Goal: Task Accomplishment & Management: Complete application form

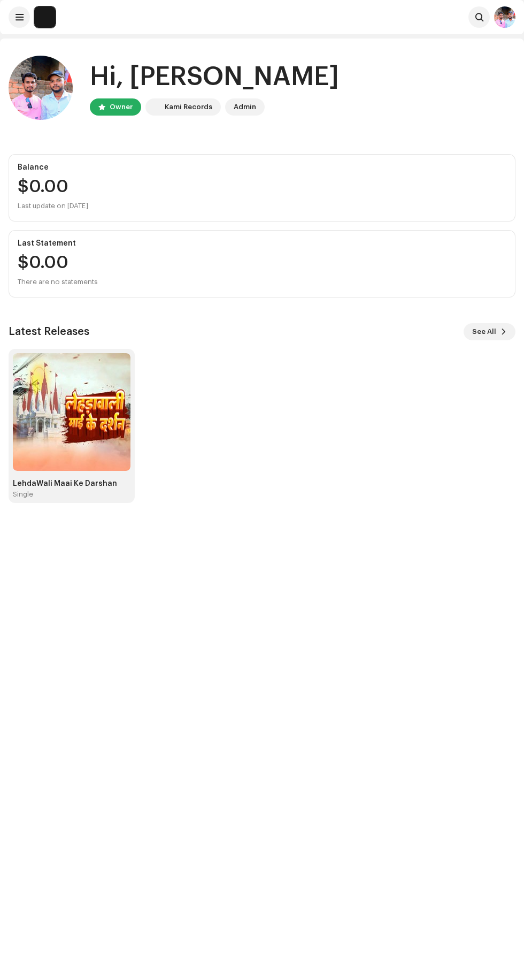
click at [77, 411] on img at bounding box center [72, 412] width 118 height 118
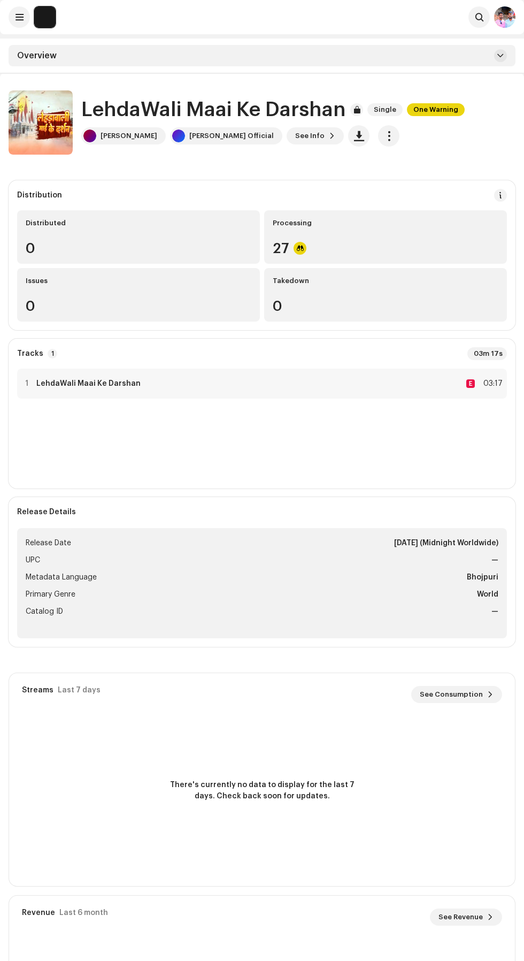
click at [501, 195] on span at bounding box center [500, 195] width 7 height 9
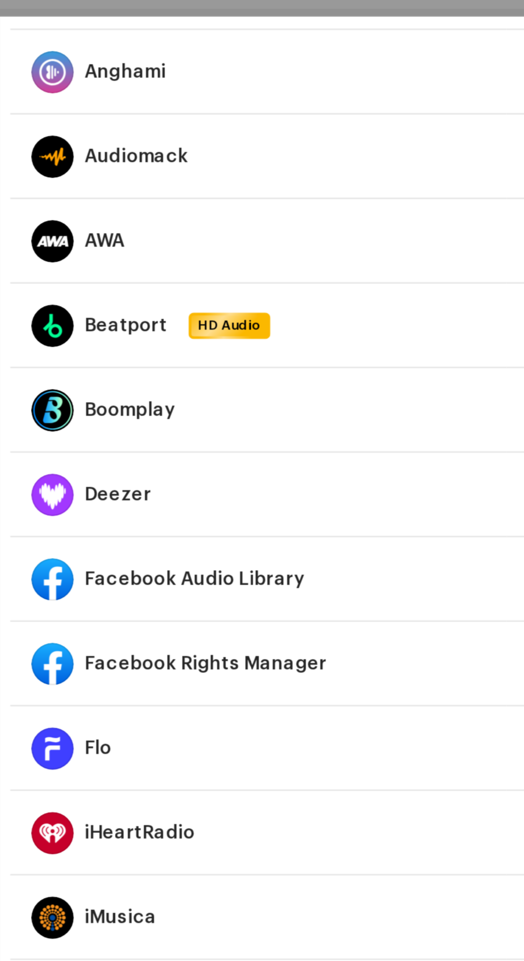
scroll to position [367, 0]
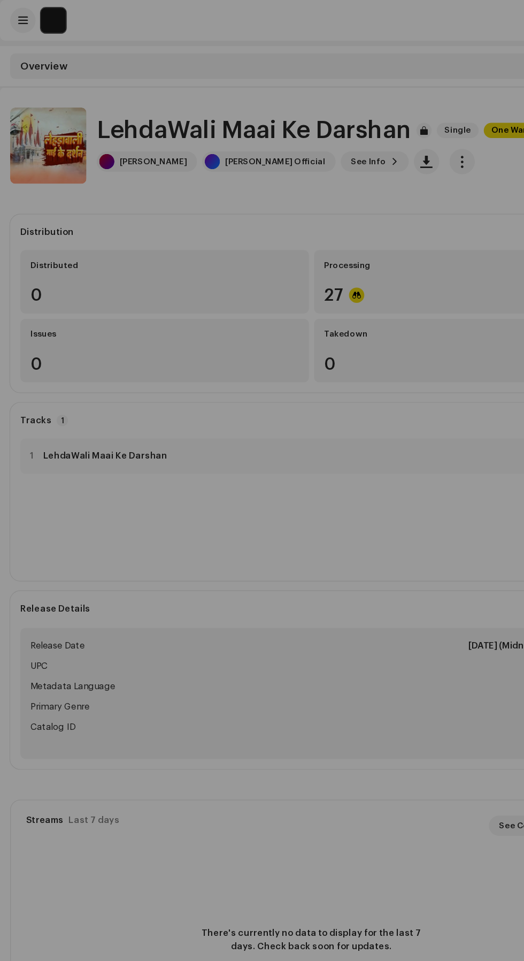
click at [22, 603] on div "DSP Guidelines for Delivery Lead Time We usually deliver your releases within h…" at bounding box center [262, 480] width 524 height 961
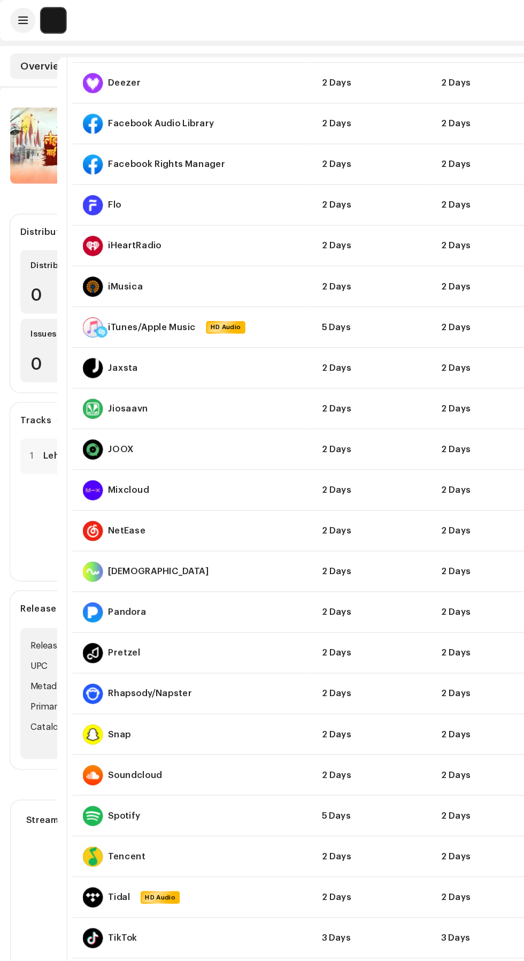
scroll to position [0, 0]
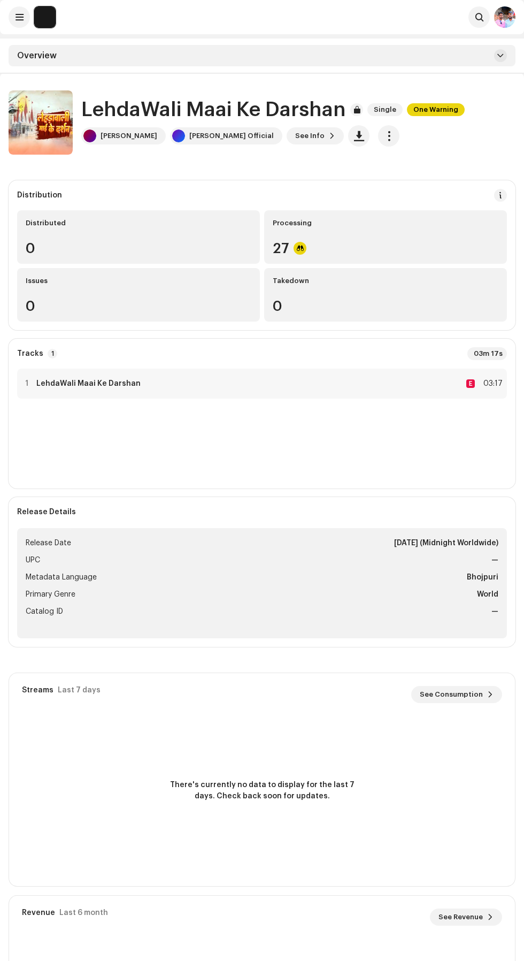
click at [45, 16] on img at bounding box center [44, 16] width 21 height 21
click at [19, 17] on span at bounding box center [20, 17] width 8 height 9
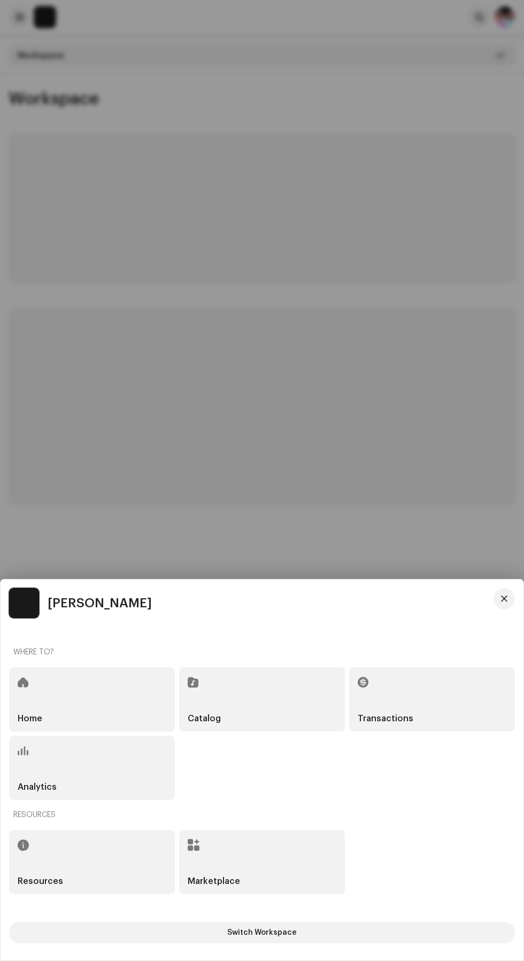
click at [269, 698] on div "Catalog" at bounding box center [262, 699] width 166 height 64
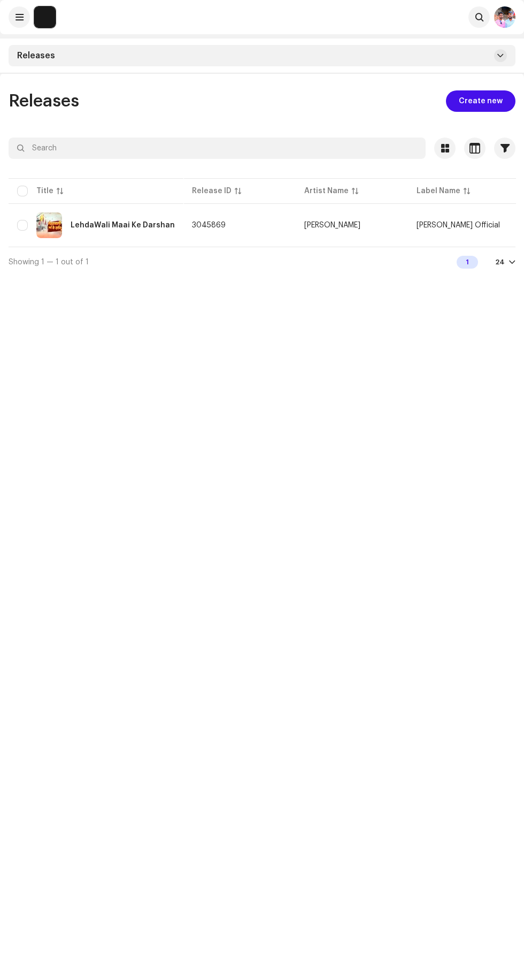
click at [485, 101] on span "Create new" at bounding box center [481, 100] width 44 height 21
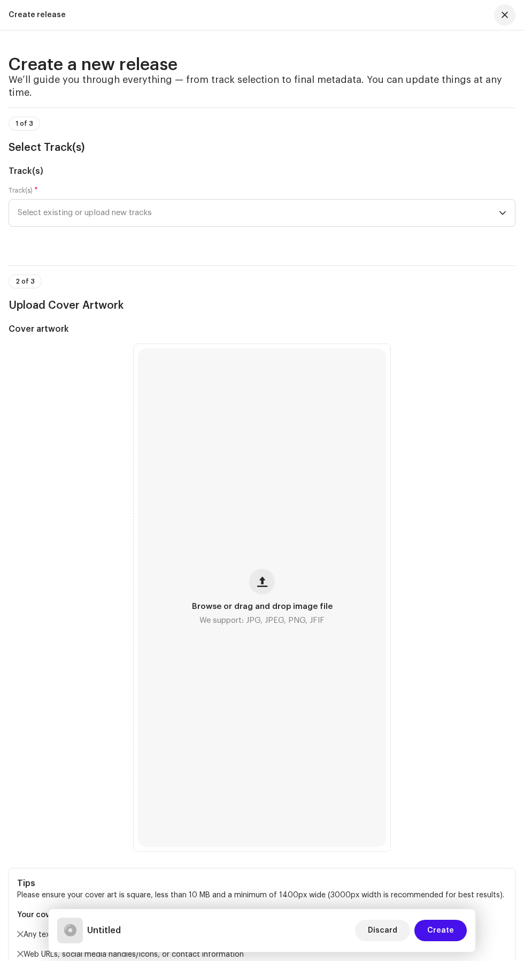
click at [377, 200] on span "Select existing or upload new tracks" at bounding box center [258, 213] width 481 height 27
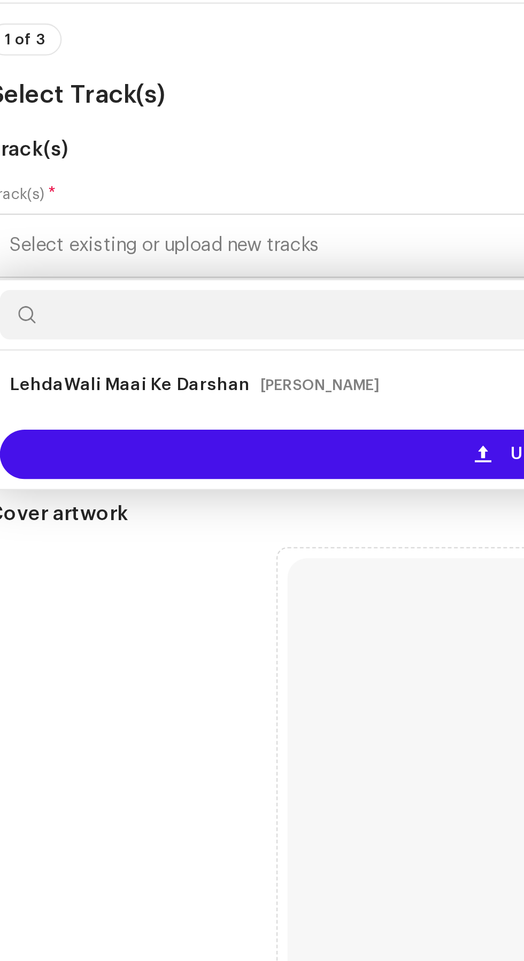
click at [173, 293] on div "Upload new tracks" at bounding box center [262, 303] width 498 height 21
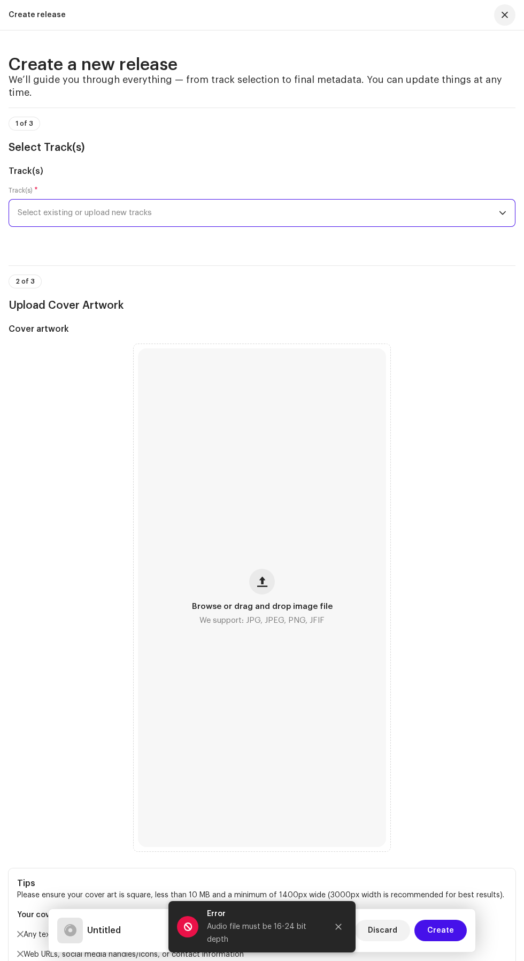
click at [305, 209] on span "Select existing or upload new tracks" at bounding box center [258, 213] width 481 height 27
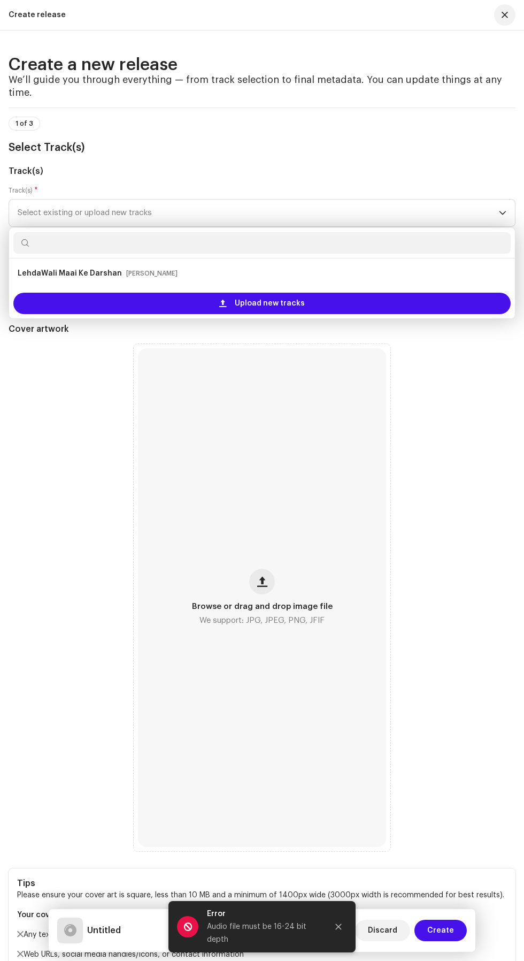
scroll to position [21, 0]
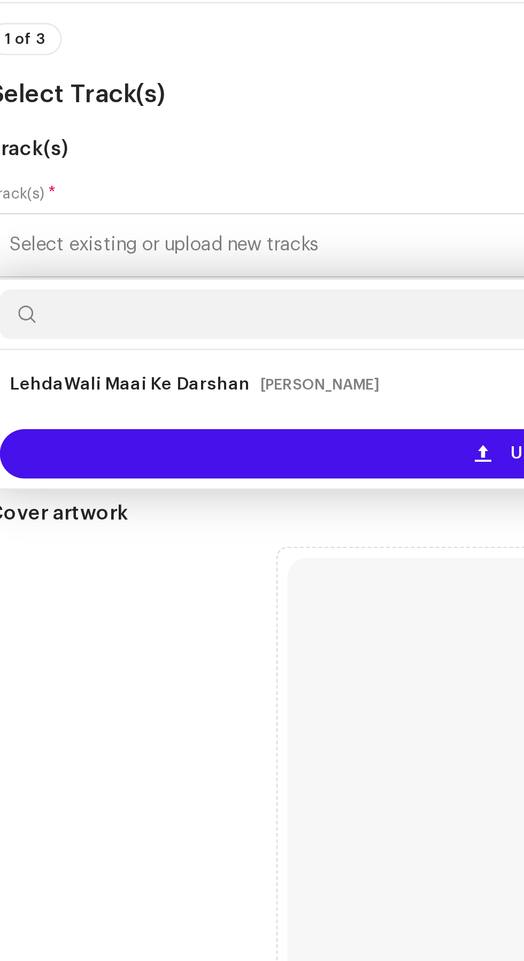
click at [179, 297] on div "Upload new tracks" at bounding box center [262, 303] width 498 height 21
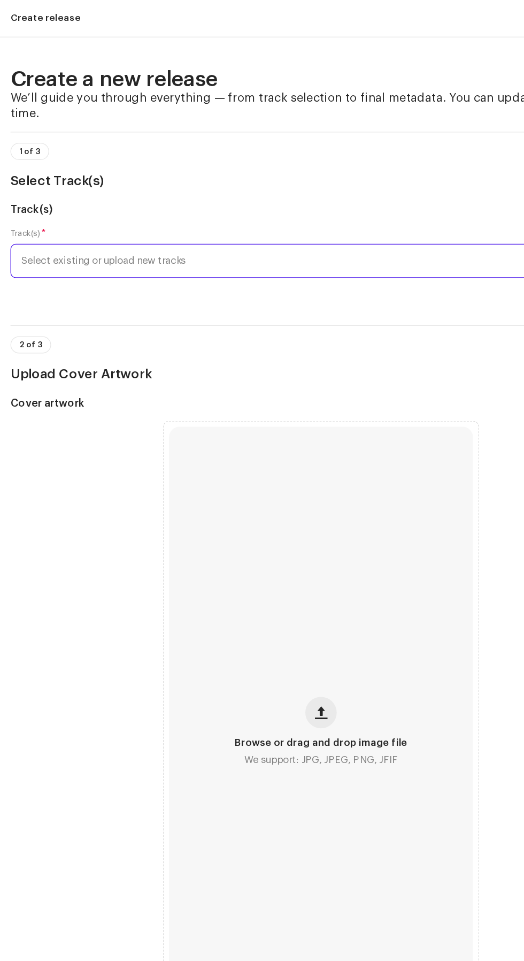
scroll to position [0, 0]
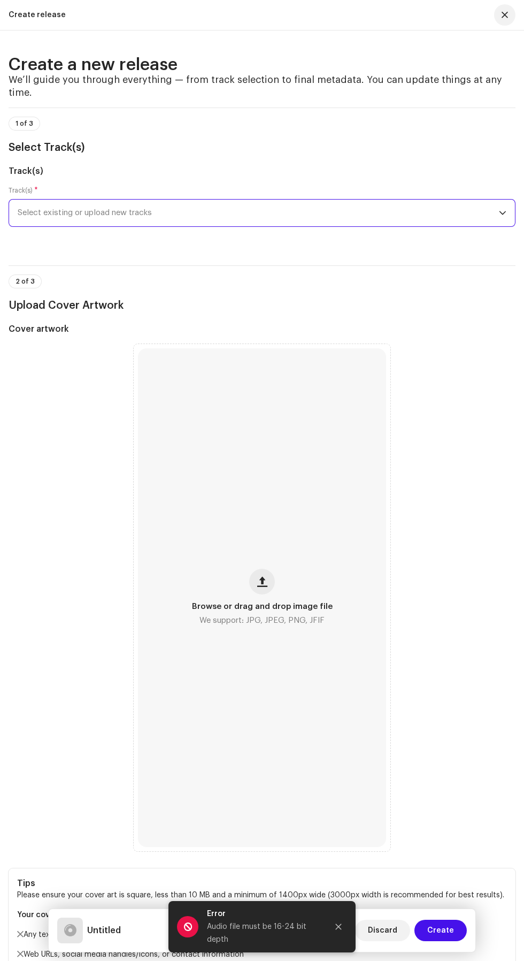
click at [395, 200] on span "Select existing or upload new tracks" at bounding box center [258, 213] width 481 height 27
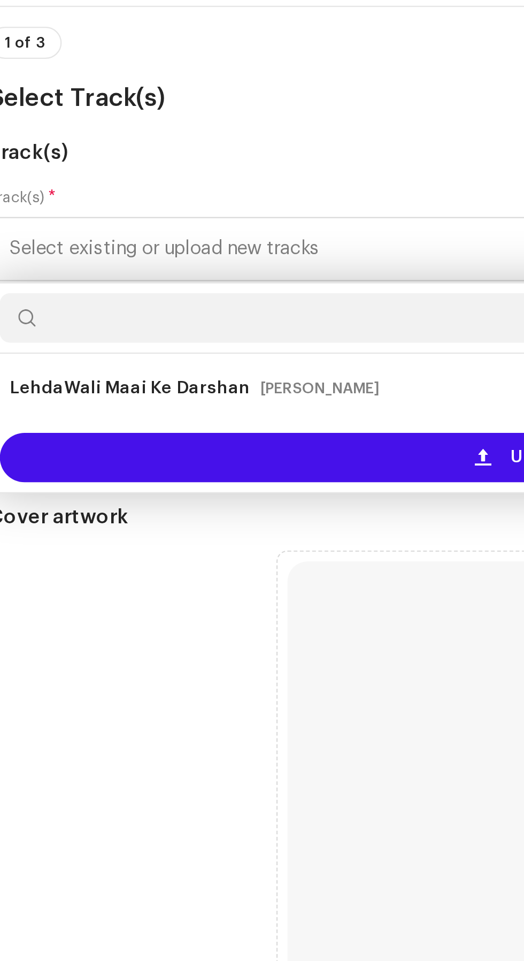
click at [165, 414] on div "Browse or drag and drop image file We support: JPG, JPEG, PNG, JFIF" at bounding box center [262, 597] width 248 height 499
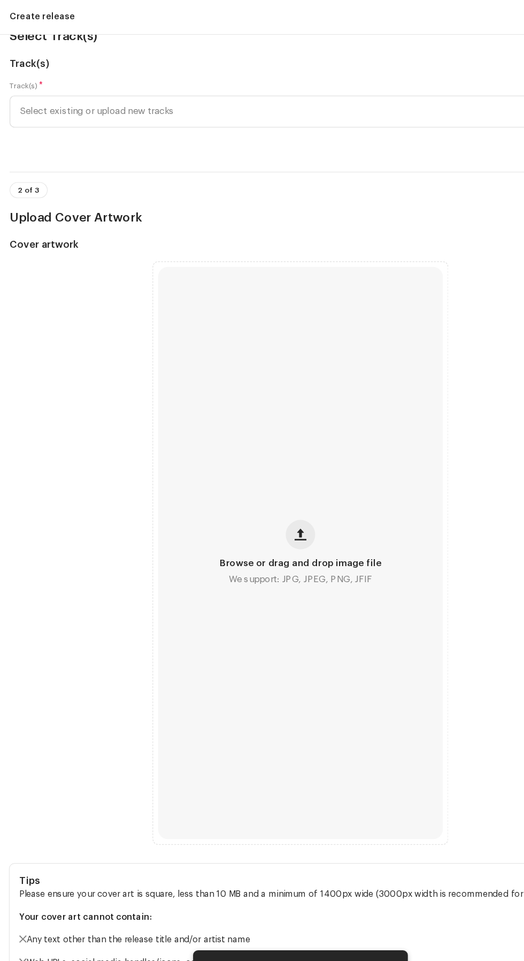
scroll to position [162, 0]
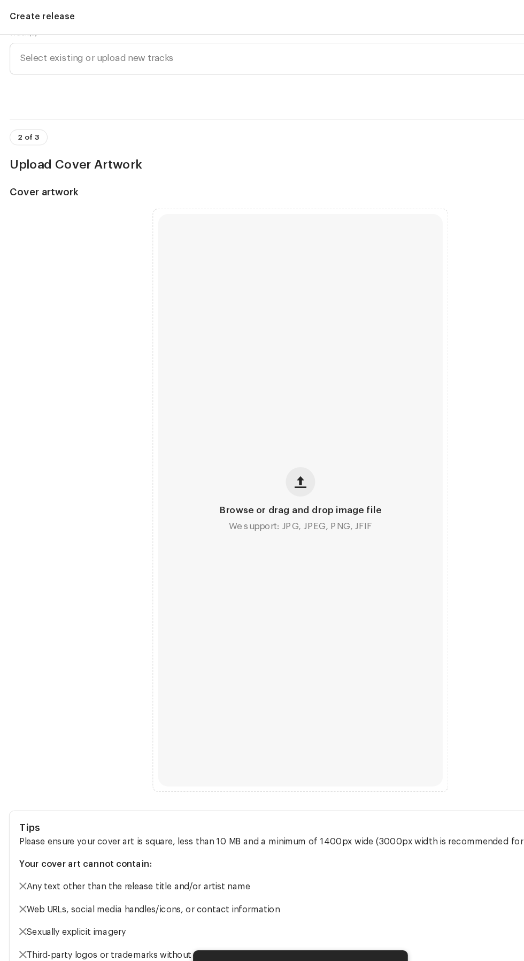
click at [323, 453] on span "We support: JPG, JPEG, PNG, JFIF" at bounding box center [262, 459] width 125 height 12
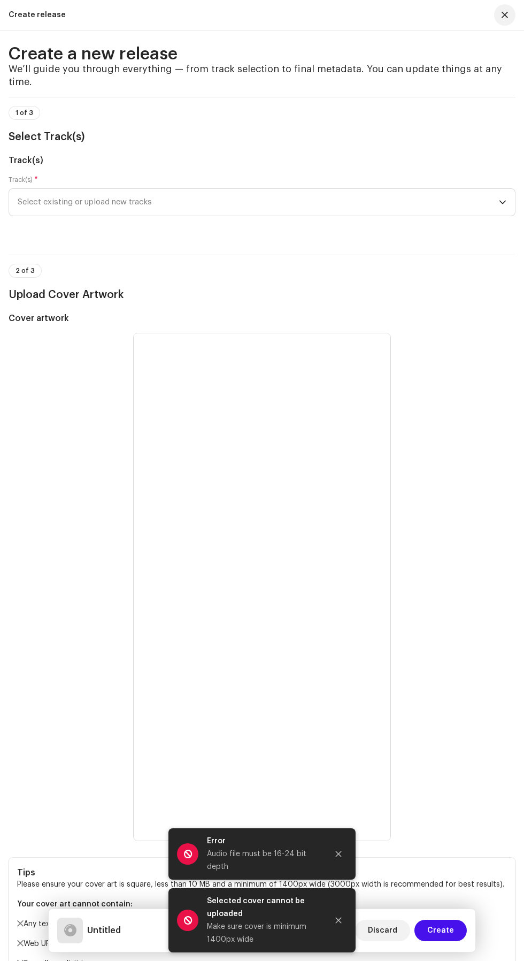
scroll to position [0, 0]
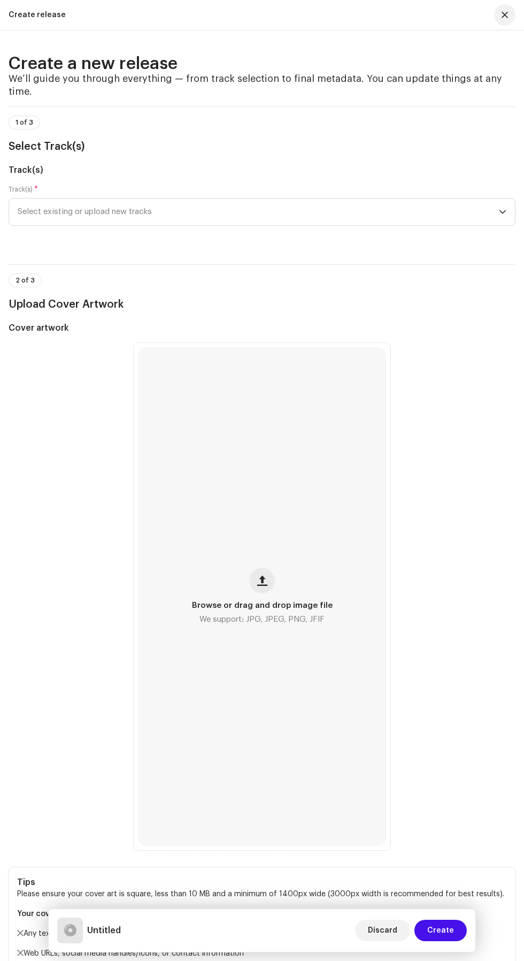
click at [217, 200] on span "Select existing or upload new tracks" at bounding box center [258, 211] width 481 height 27
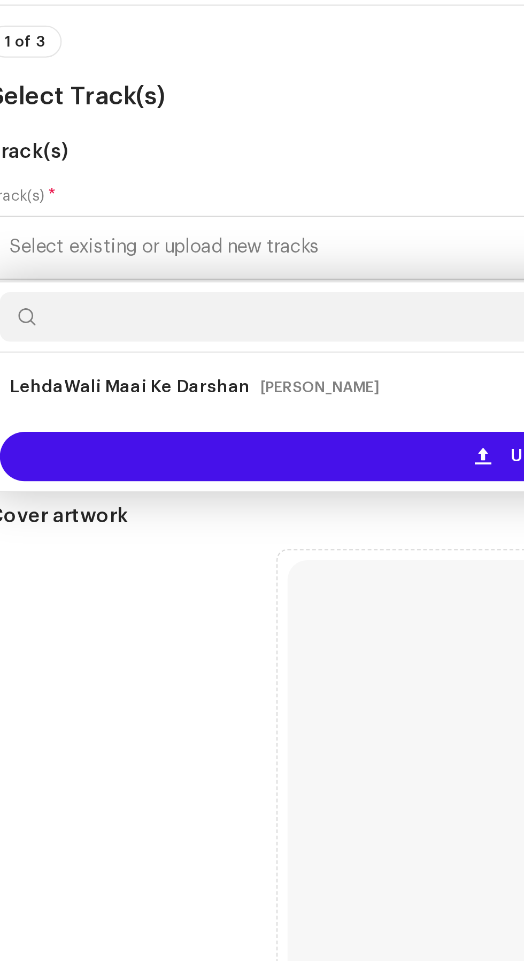
click at [182, 293] on div "Upload new tracks" at bounding box center [262, 302] width 498 height 21
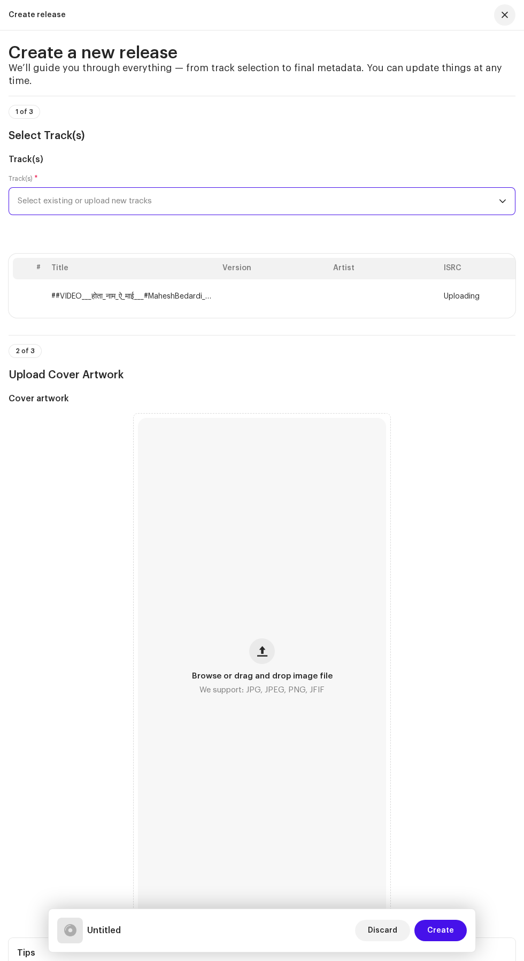
click at [309, 701] on div "Browse or drag and drop image file We support: JPG, JPEG, PNG, JFIF" at bounding box center [262, 667] width 248 height 499
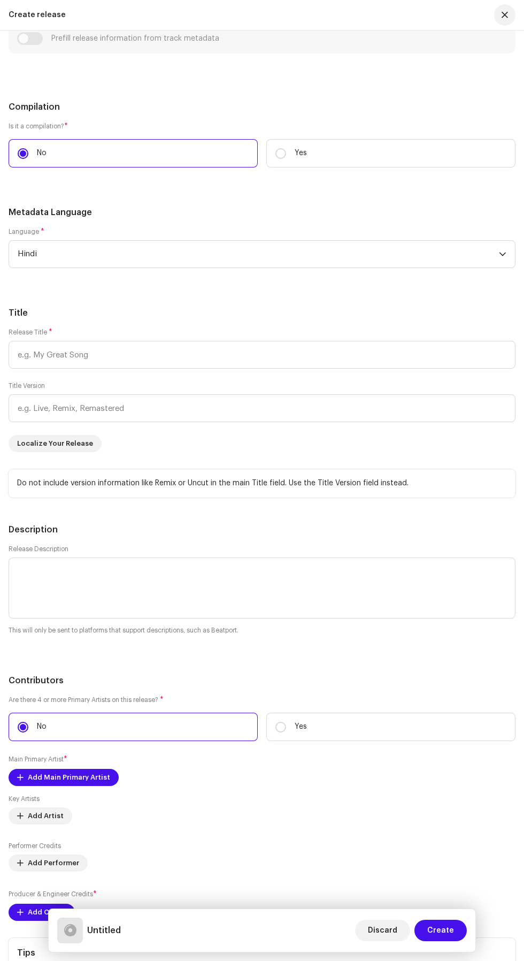
scroll to position [1158, 0]
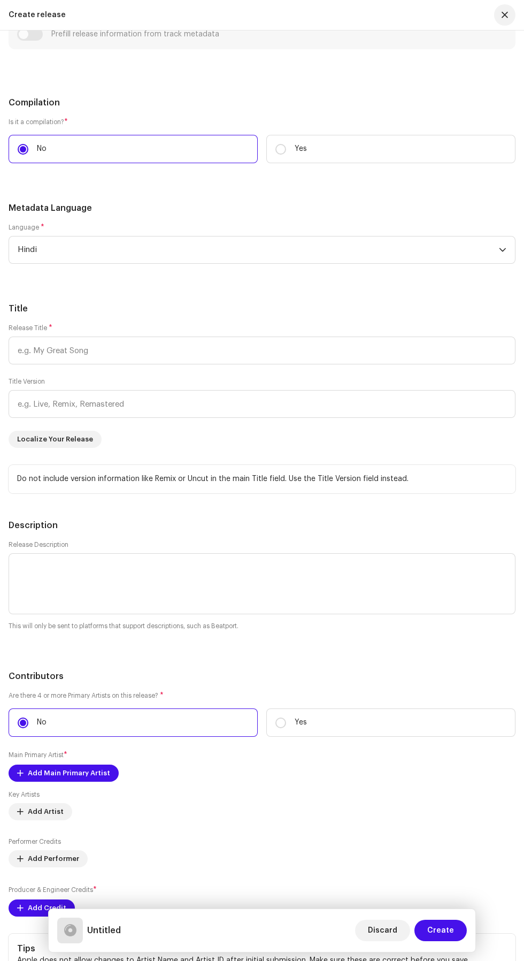
click at [378, 236] on span "Hindi" at bounding box center [258, 249] width 481 height 27
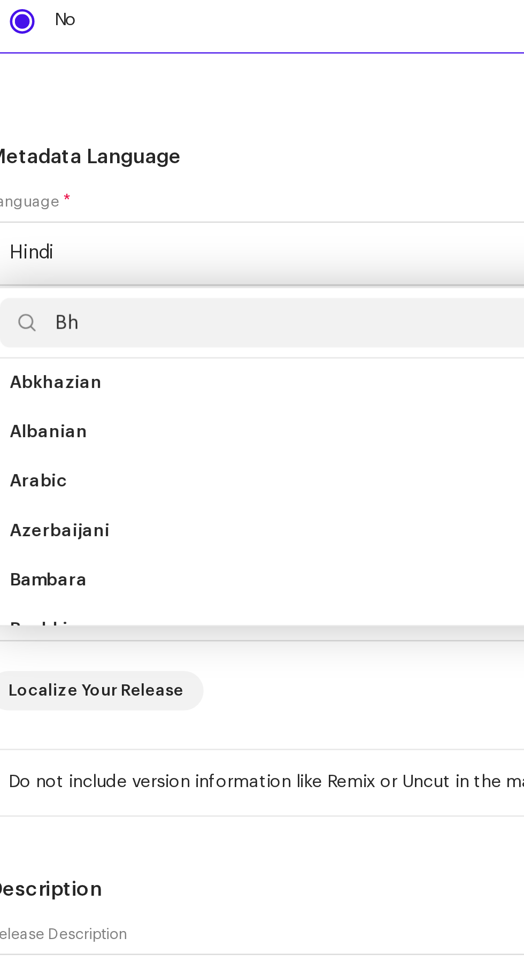
scroll to position [0, 0]
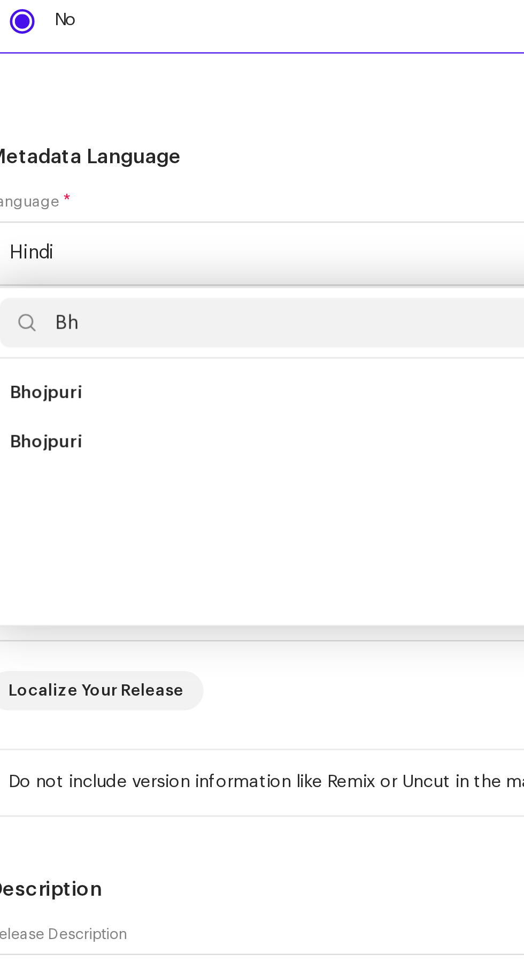
type input "Bh"
click at [47, 305] on span "Bhojpuri" at bounding box center [34, 310] width 32 height 11
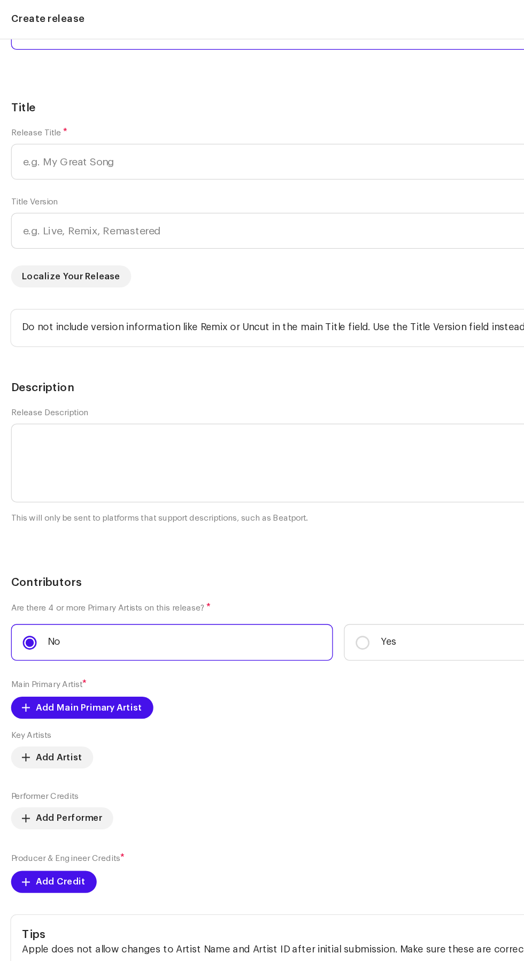
scroll to position [1385, 0]
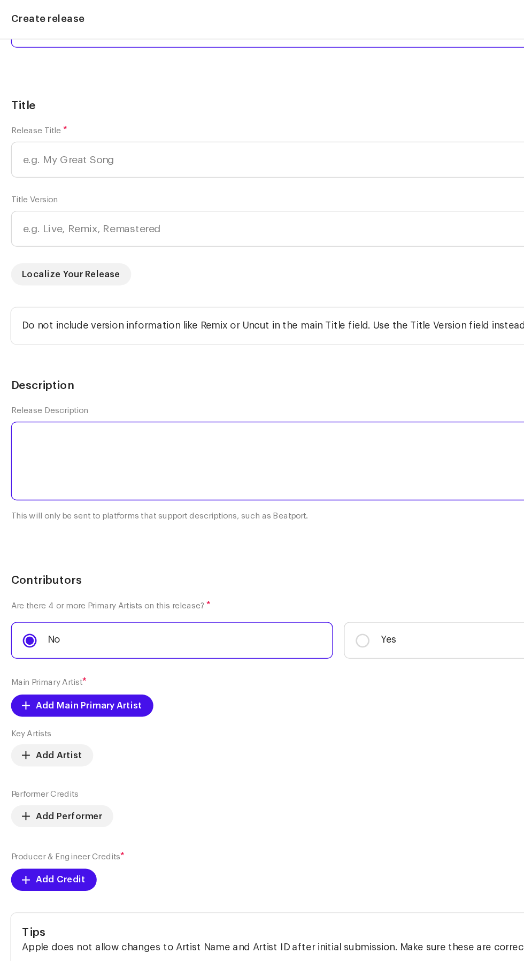
click at [283, 326] on textarea at bounding box center [262, 356] width 507 height 61
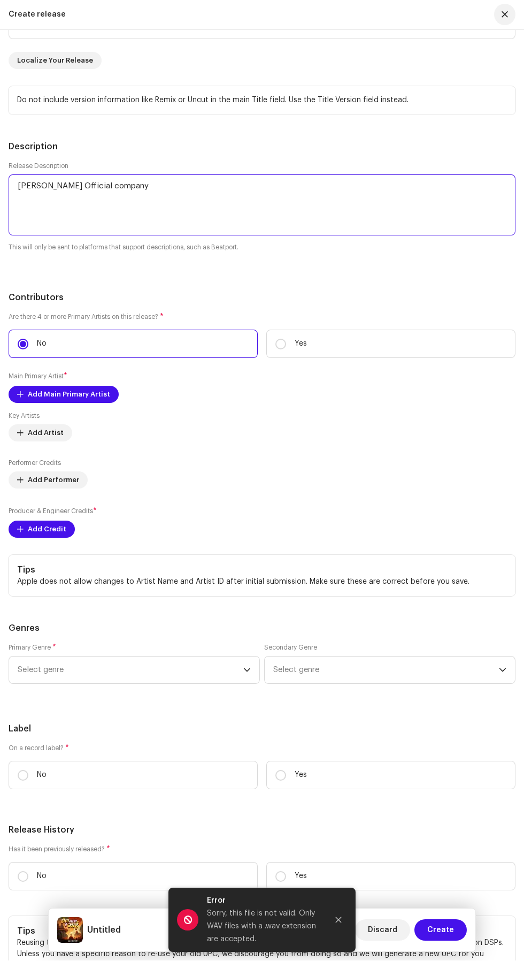
scroll to position [1586, 0]
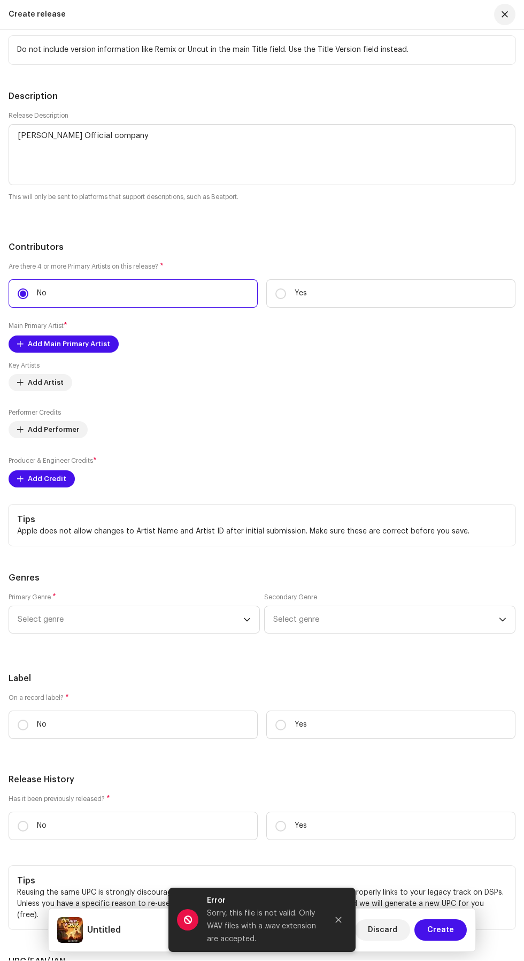
click at [91, 338] on span "Add Main Primary Artist" at bounding box center [69, 344] width 82 height 21
type textarea "[PERSON_NAME] Official company"
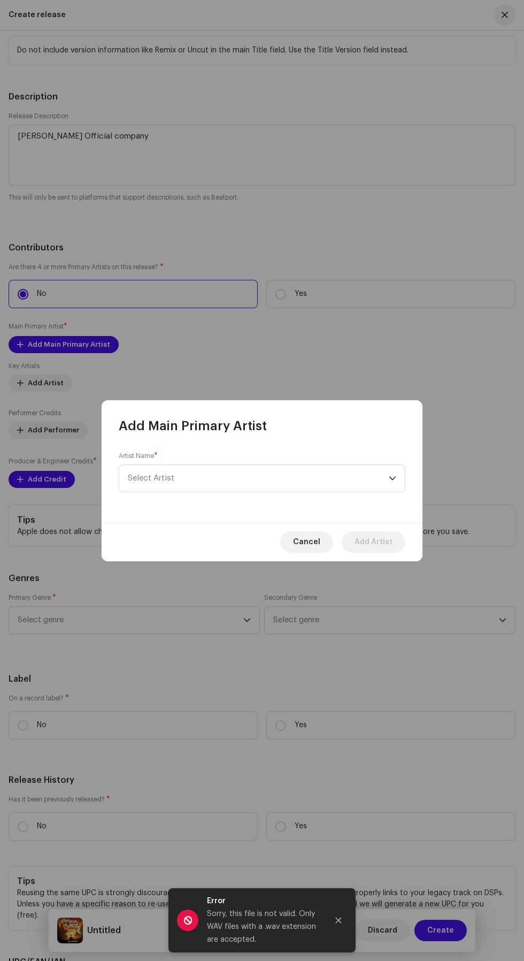
click at [332, 487] on span "Select Artist" at bounding box center [258, 478] width 261 height 27
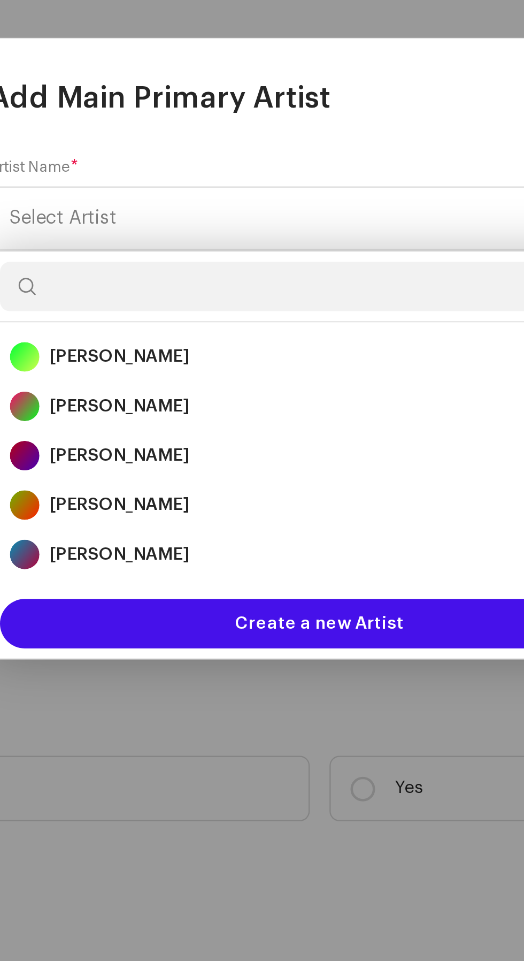
click at [218, 584] on div "[PERSON_NAME] 1699326" at bounding box center [262, 581] width 269 height 13
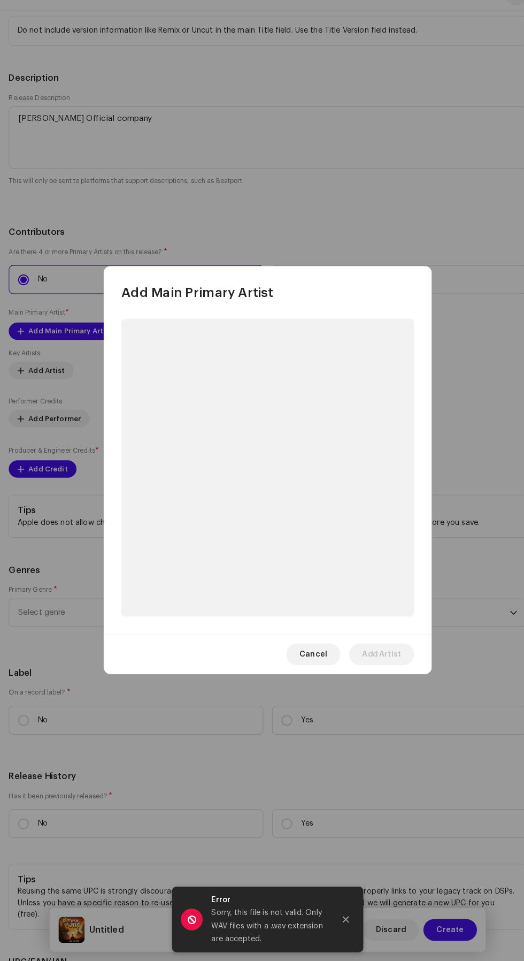
scroll to position [0, 0]
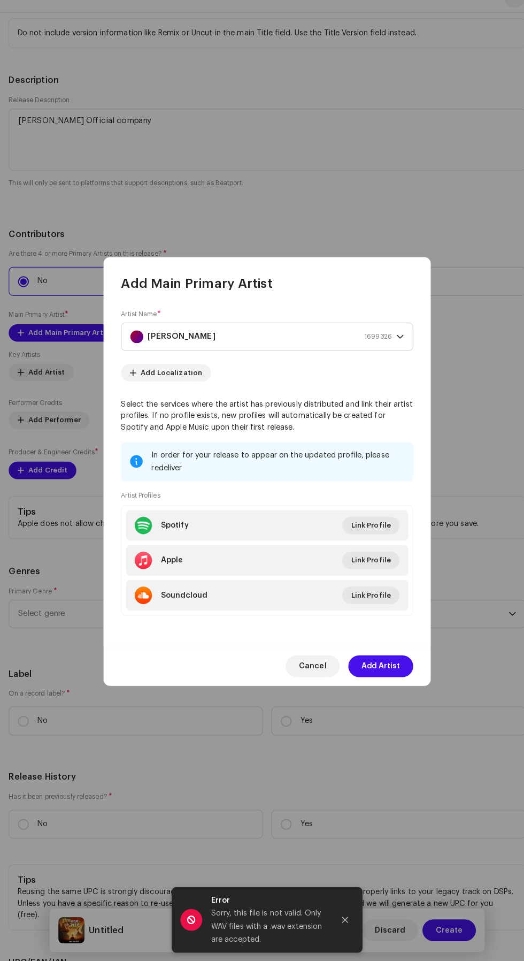
click at [384, 671] on span "Add Artist" at bounding box center [374, 671] width 38 height 21
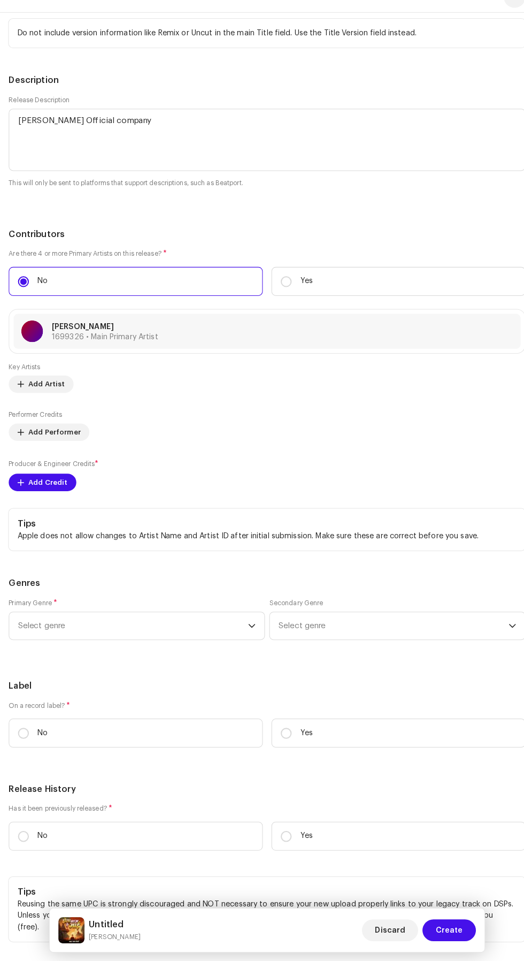
click at [56, 481] on span "Add Credit" at bounding box center [47, 490] width 39 height 21
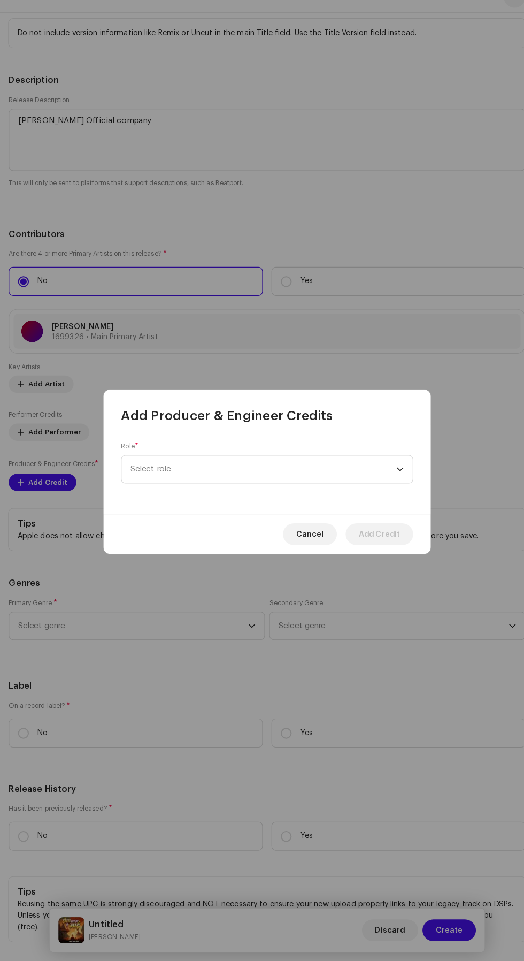
click at [372, 480] on span "Select role" at bounding box center [258, 478] width 261 height 27
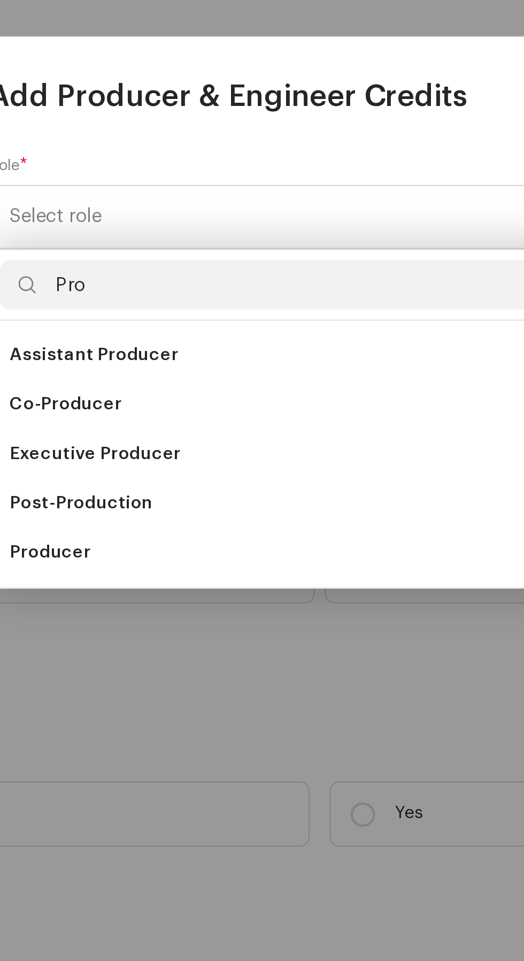
type input "Pro"
click at [215, 579] on li "Executive Producer" at bounding box center [262, 580] width 277 height 21
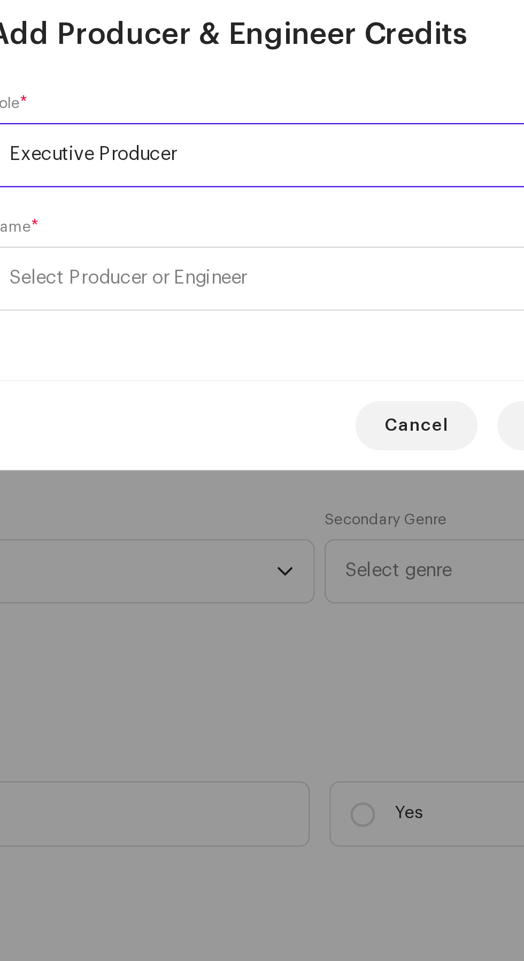
click at [259, 510] on span "Select Producer or Engineer" at bounding box center [258, 505] width 261 height 27
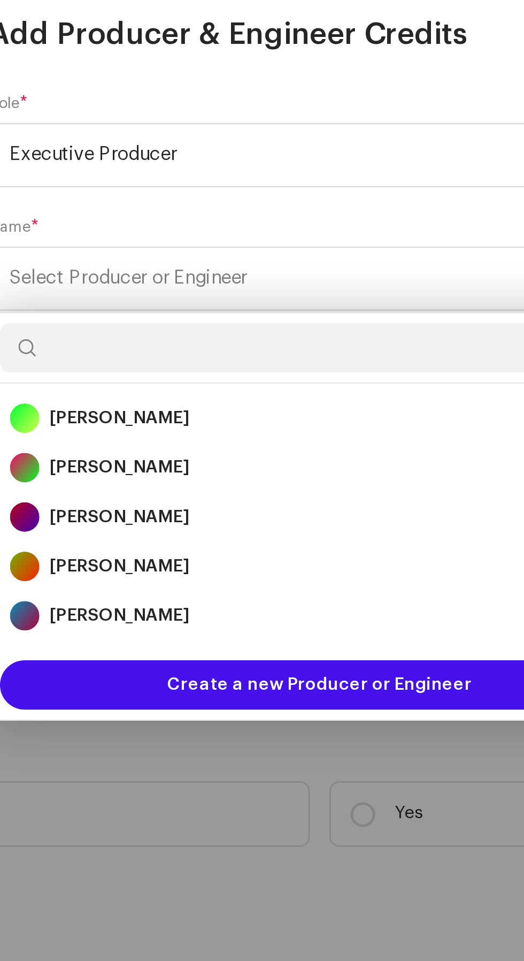
click at [227, 604] on div "[PERSON_NAME] 1699326" at bounding box center [262, 608] width 269 height 13
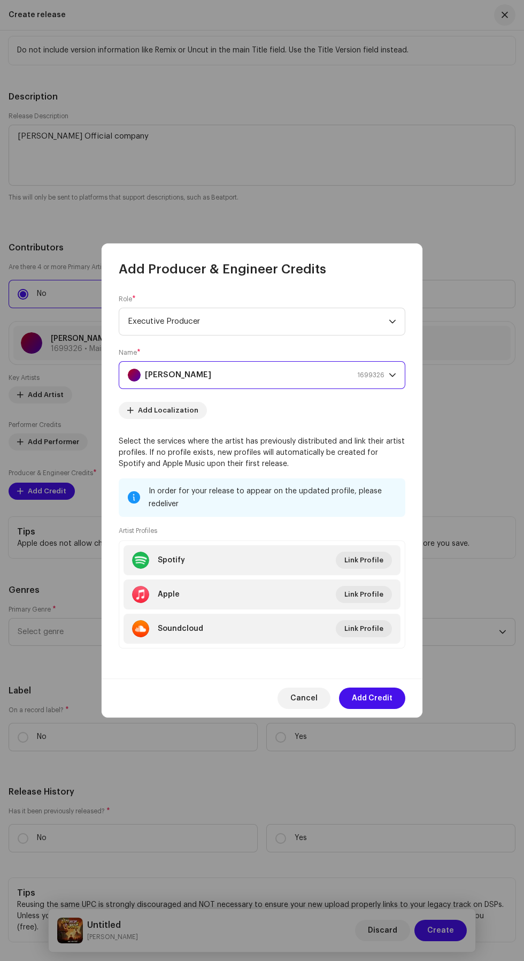
click at [385, 699] on span "Add Credit" at bounding box center [372, 697] width 41 height 21
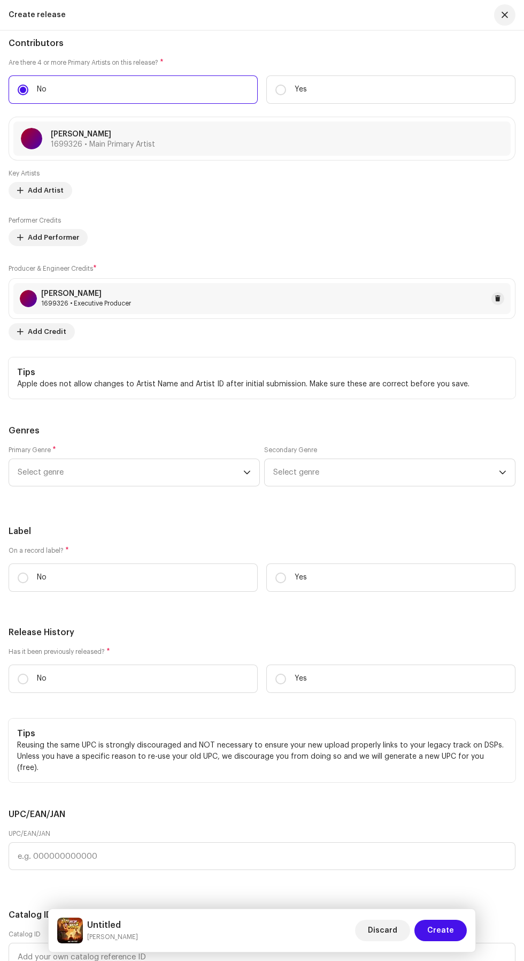
scroll to position [1804, 0]
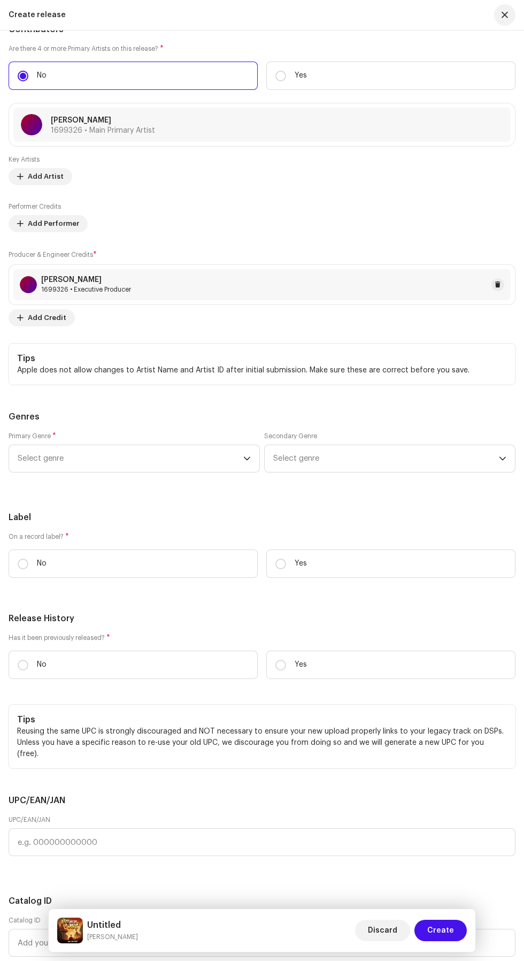
click at [247, 455] on icon "dropdown trigger" at bounding box center [246, 458] width 7 height 7
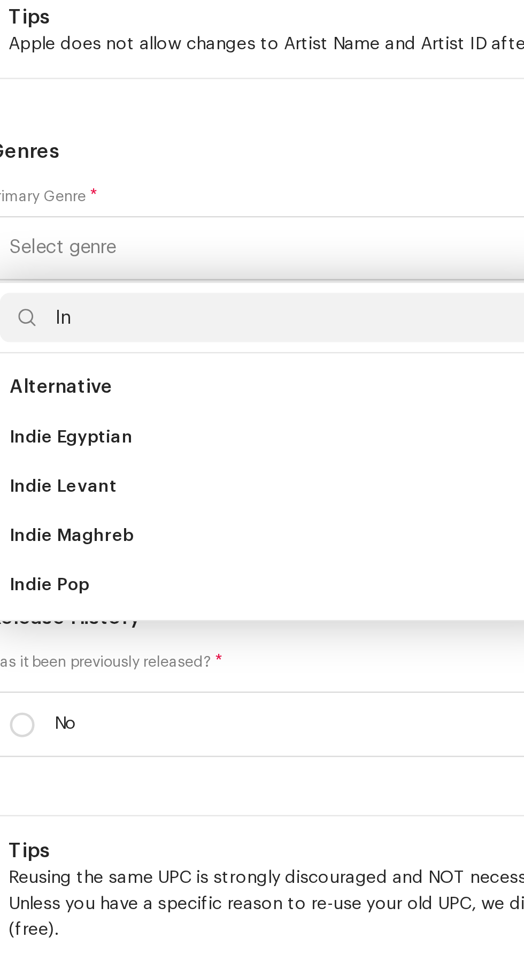
type input "I"
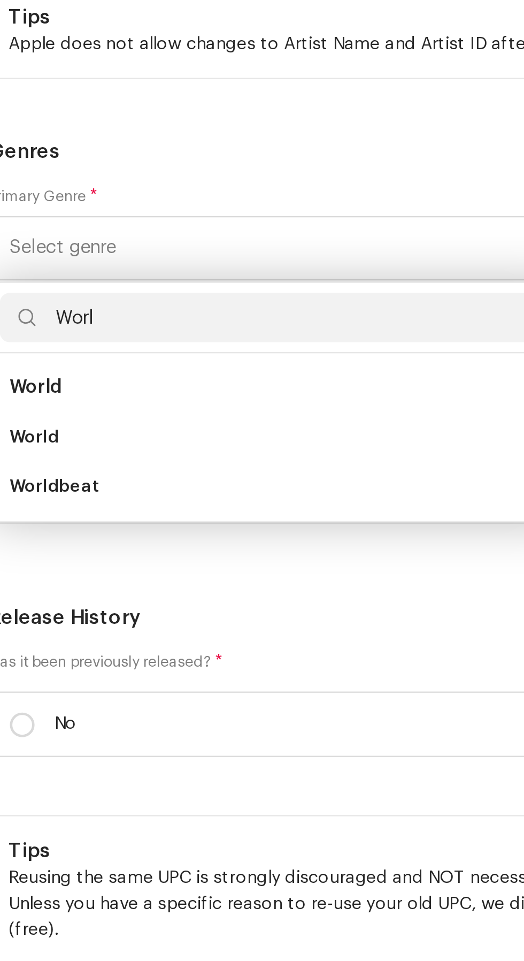
type input "Worl"
click at [64, 530] on li "World" at bounding box center [134, 540] width 242 height 21
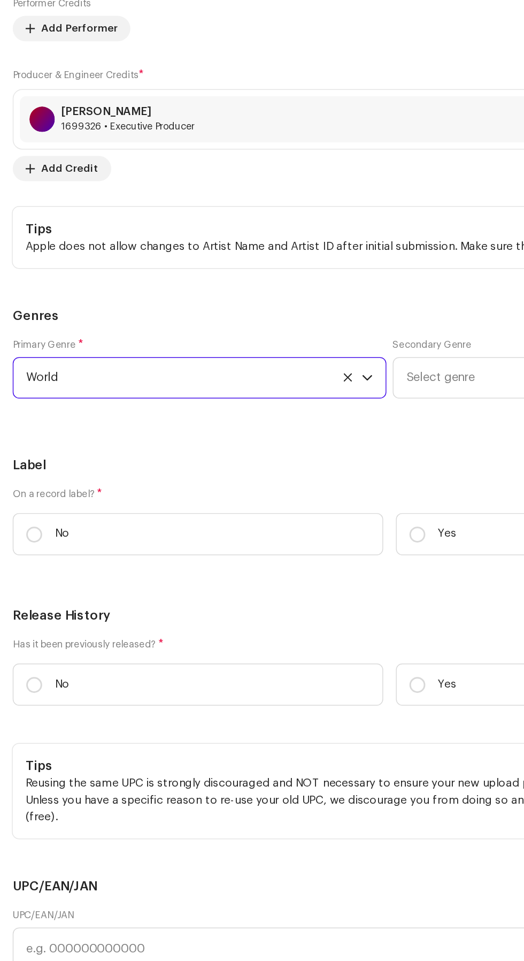
scroll to position [1807, 0]
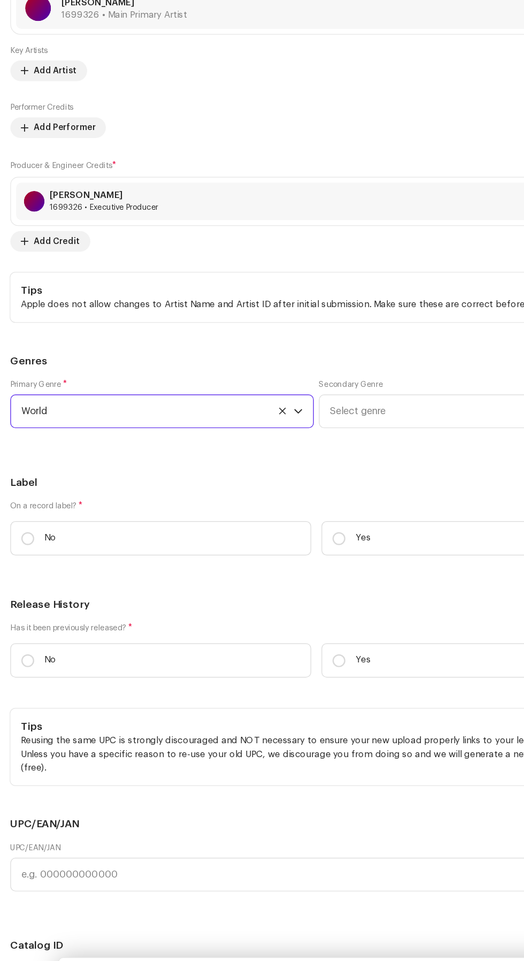
click at [351, 452] on span "Select genre" at bounding box center [386, 456] width 226 height 27
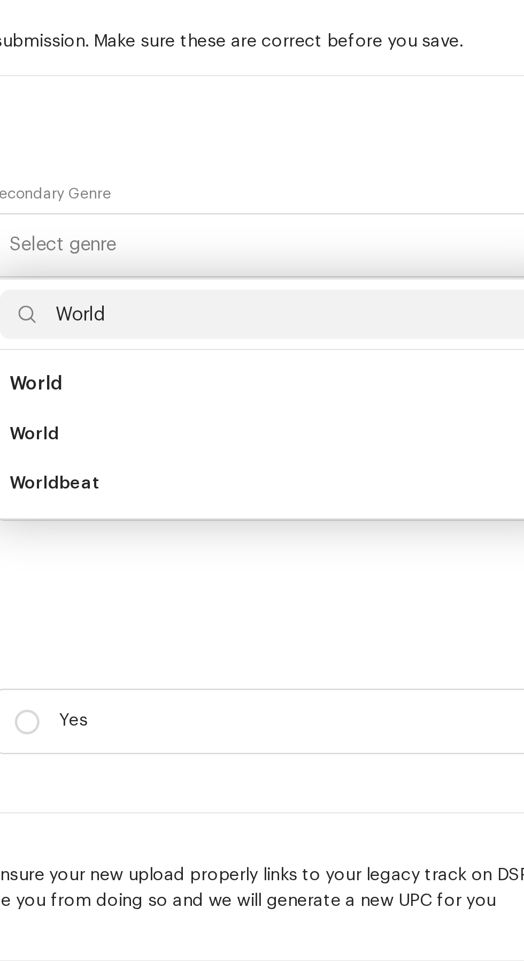
type input "World"
click at [310, 527] on li "World" at bounding box center [390, 537] width 242 height 21
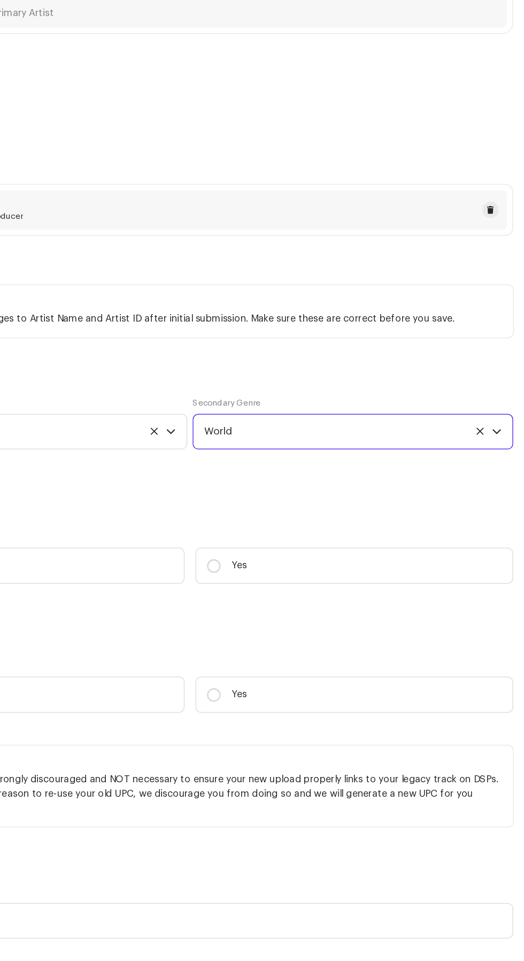
scroll to position [1801, 0]
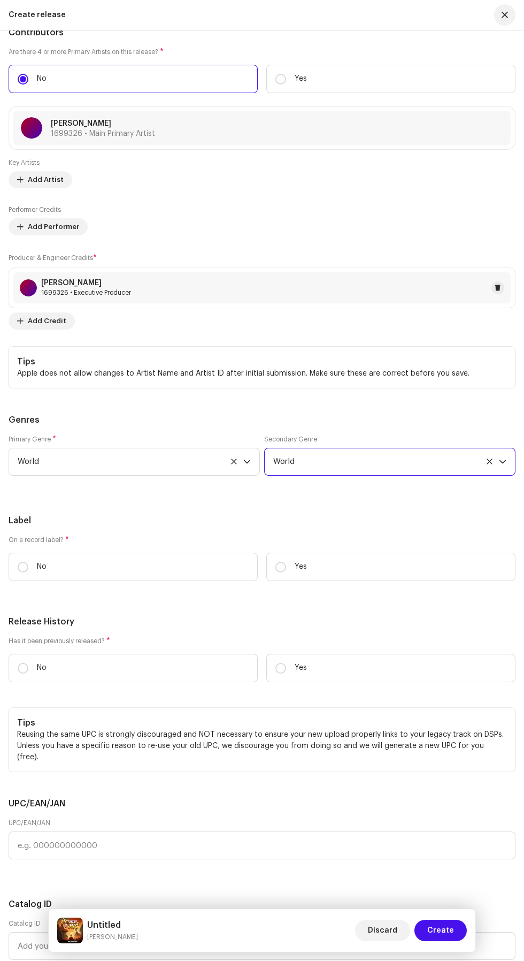
click at [42, 561] on p "No" at bounding box center [42, 566] width 10 height 11
click at [28, 562] on input "No" at bounding box center [23, 567] width 11 height 11
radio input "true"
click at [281, 562] on input "Yes" at bounding box center [281, 567] width 11 height 11
radio input "true"
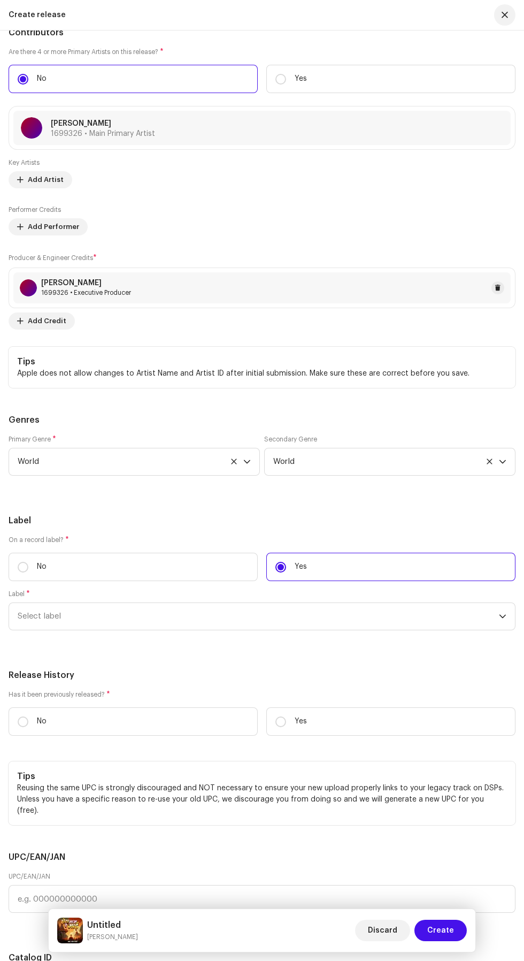
click at [23, 562] on input "No" at bounding box center [23, 567] width 11 height 11
radio input "true"
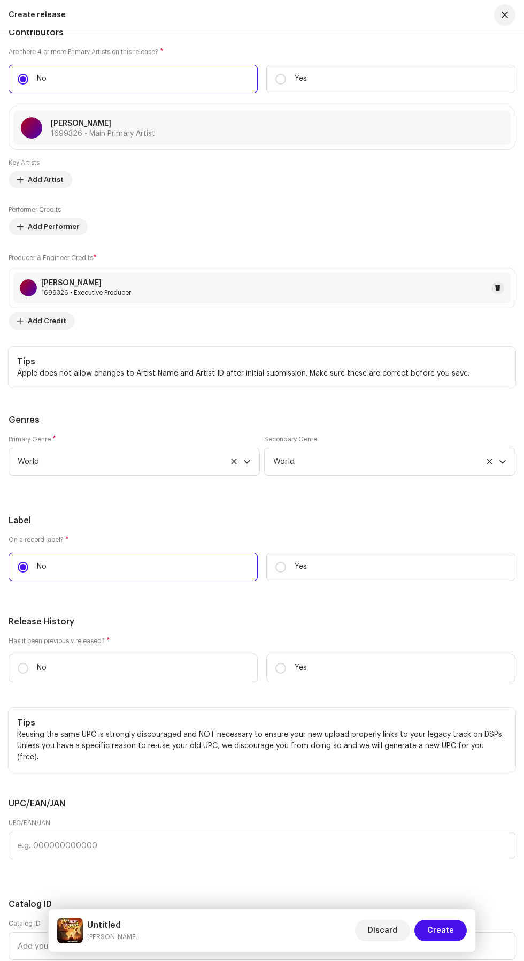
click at [281, 562] on input "Yes" at bounding box center [281, 567] width 11 height 11
radio input "true"
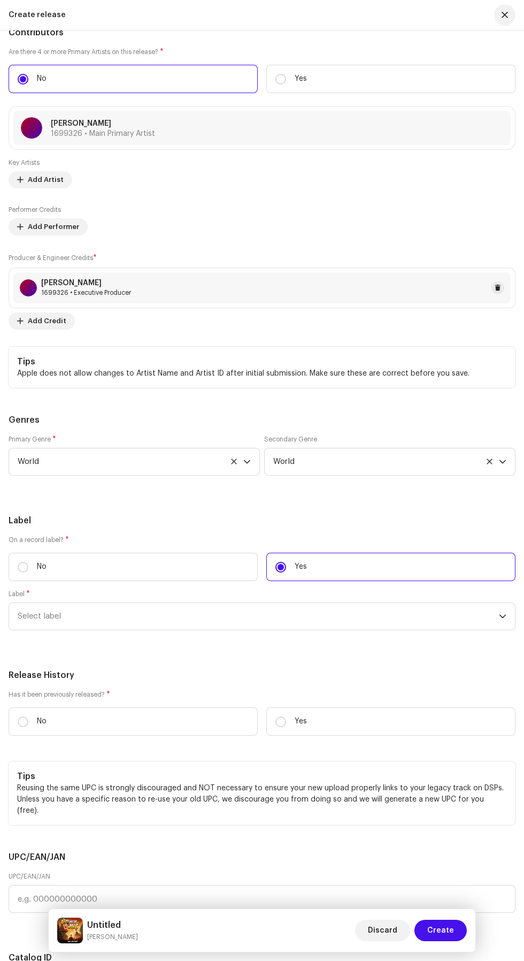
click at [281, 716] on input "Yes" at bounding box center [281, 721] width 11 height 11
radio input "true"
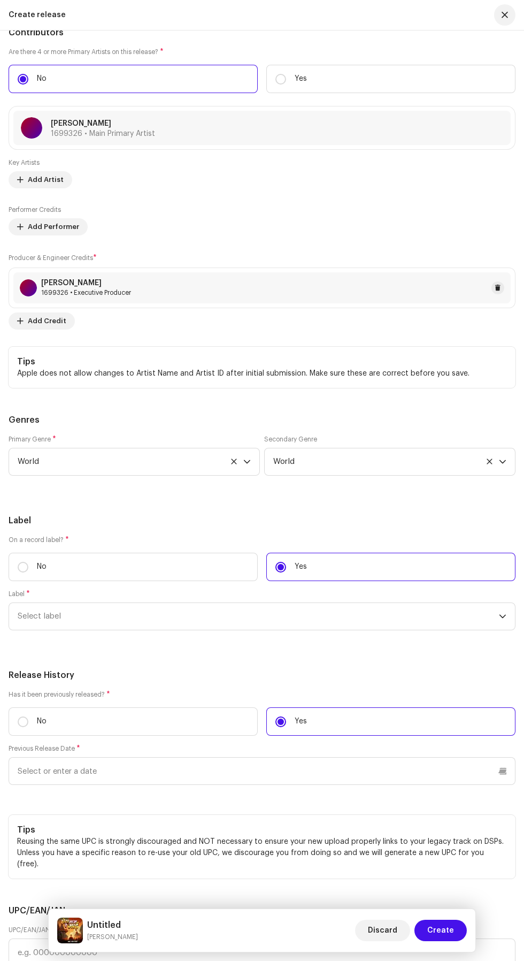
click at [42, 716] on p "No" at bounding box center [42, 721] width 10 height 11
click at [28, 716] on input "No" at bounding box center [23, 721] width 11 height 11
radio input "true"
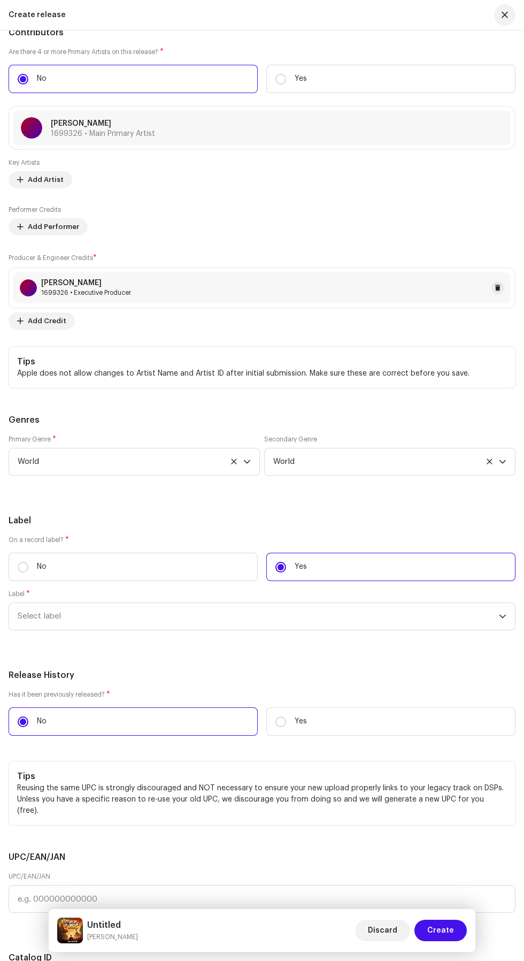
click at [431, 603] on span "Select label" at bounding box center [258, 616] width 481 height 27
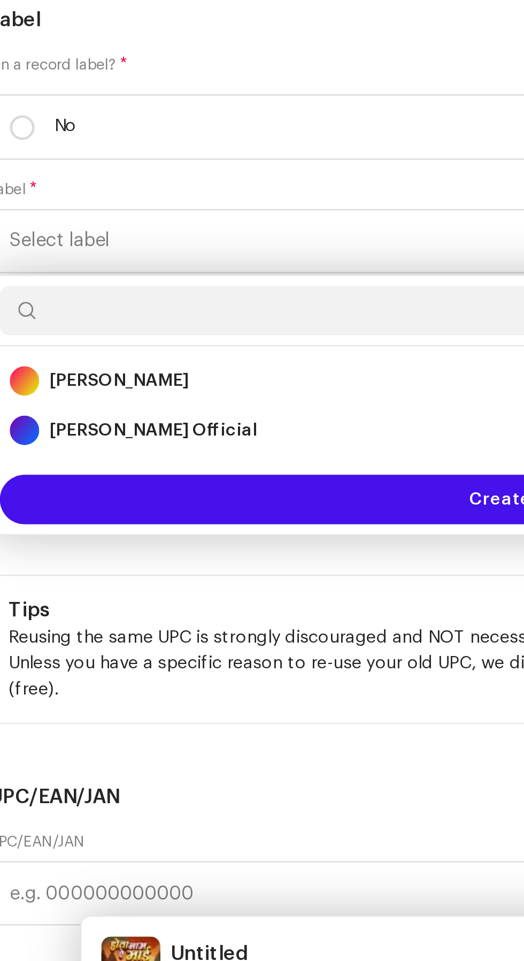
click at [108, 693] on strong "[PERSON_NAME] Official" at bounding box center [80, 698] width 90 height 11
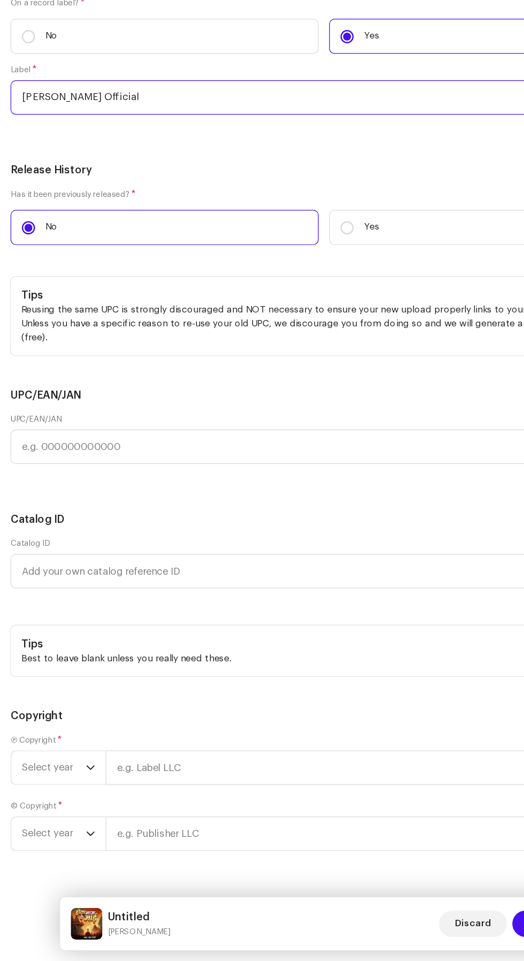
scroll to position [2162, 0]
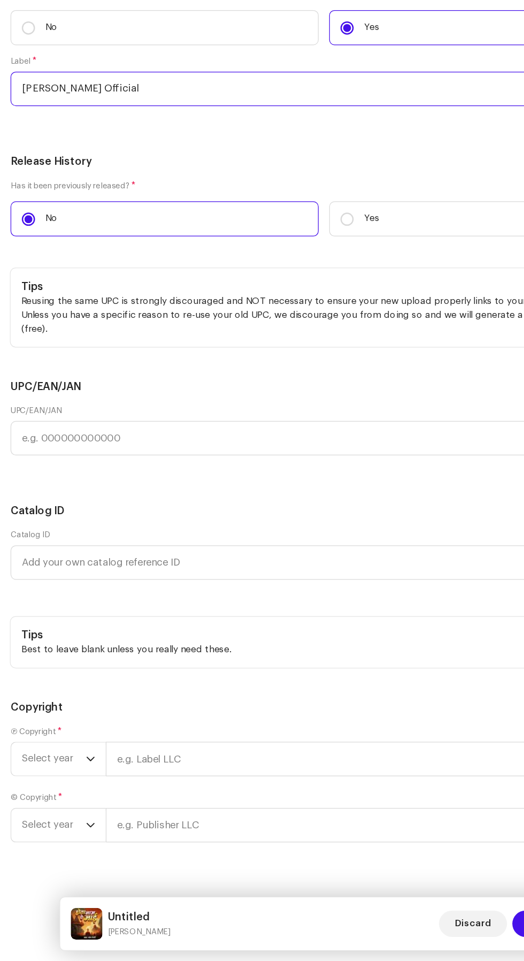
click at [73, 793] on icon "dropdown trigger" at bounding box center [73, 796] width 7 height 7
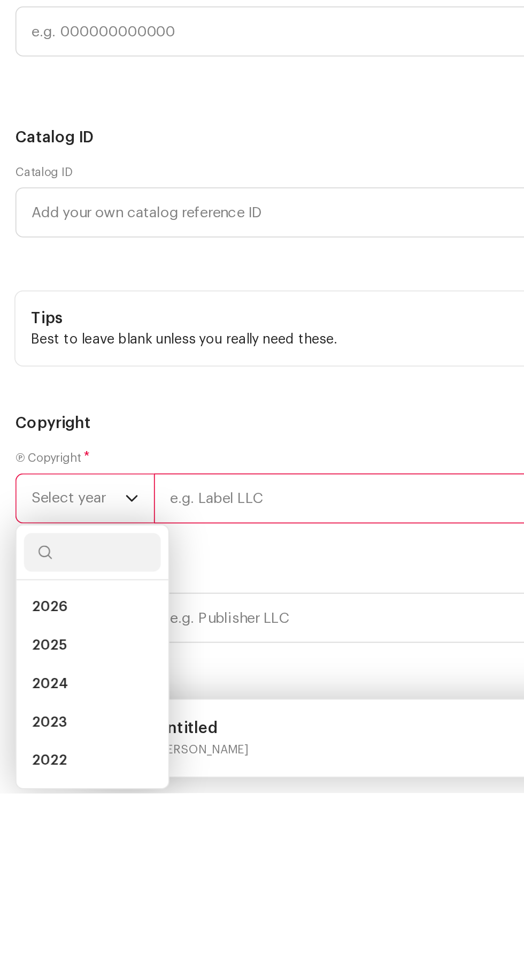
scroll to position [6, 0]
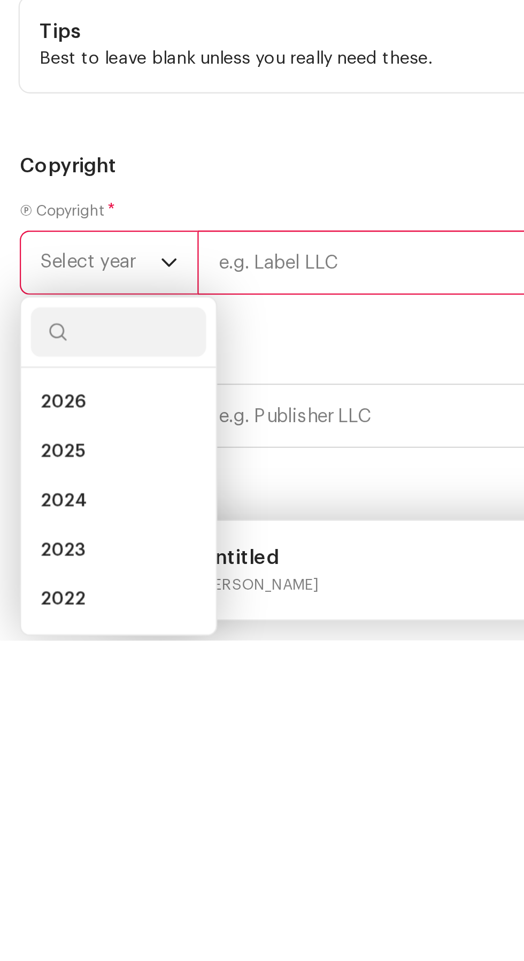
click at [54, 868] on li "2025" at bounding box center [51, 878] width 76 height 21
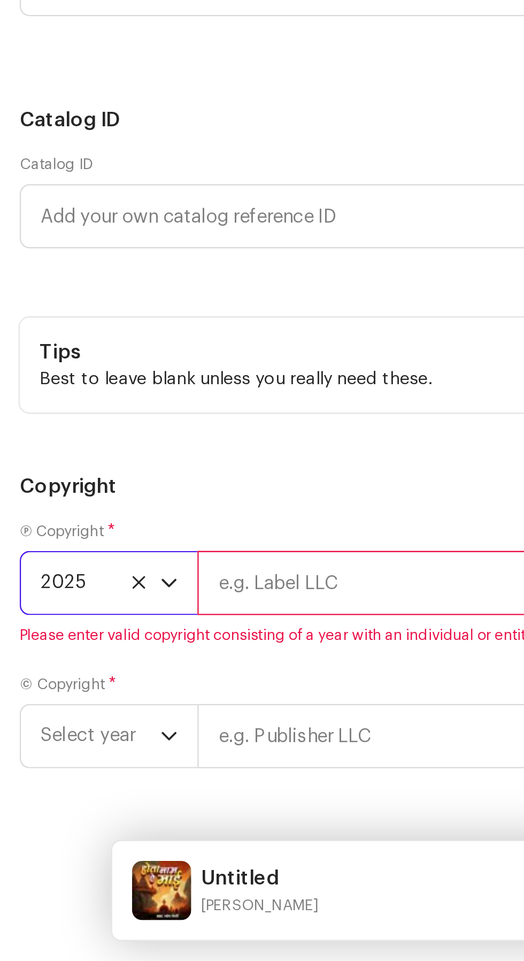
click at [62, 850] on span "Select year" at bounding box center [44, 863] width 52 height 27
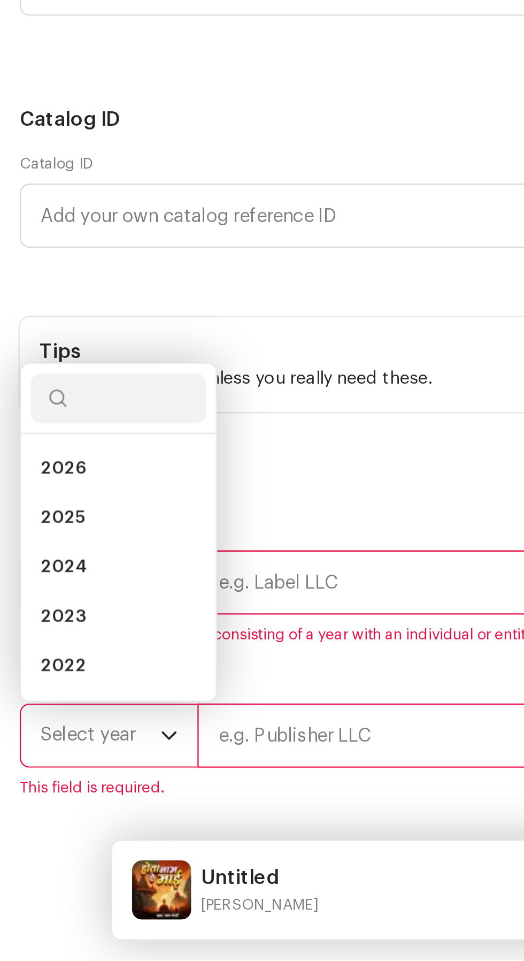
click at [56, 759] on li "2025" at bounding box center [51, 769] width 76 height 21
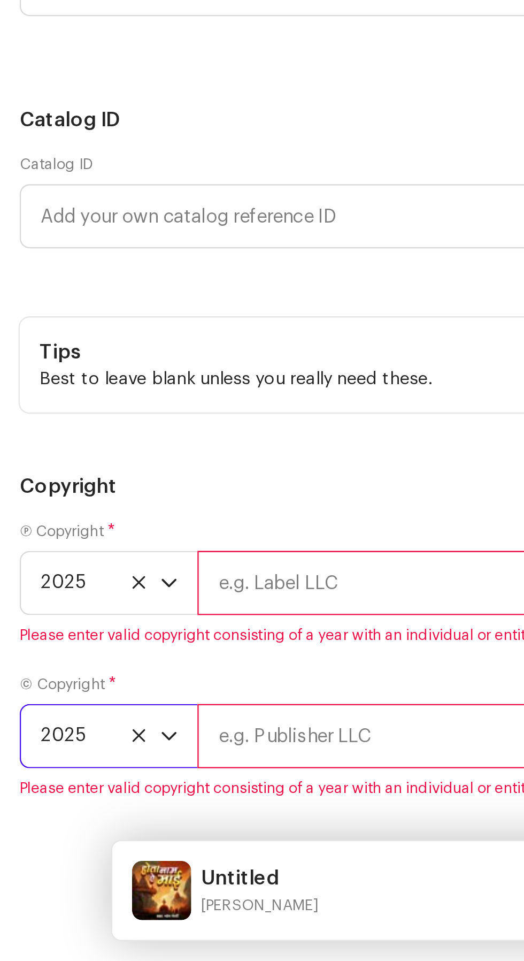
click at [154, 783] on input "text" at bounding box center [301, 797] width 430 height 28
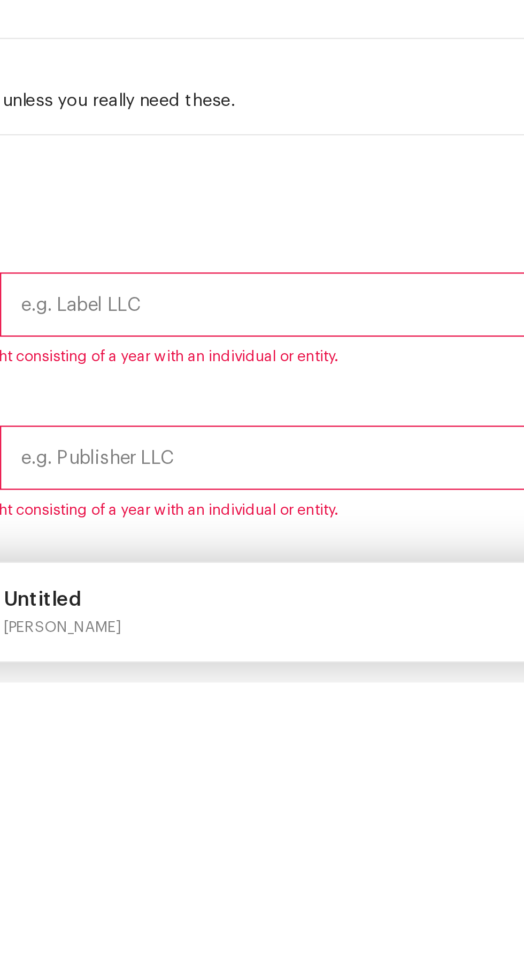
type input "[PERSON_NAME] Official"
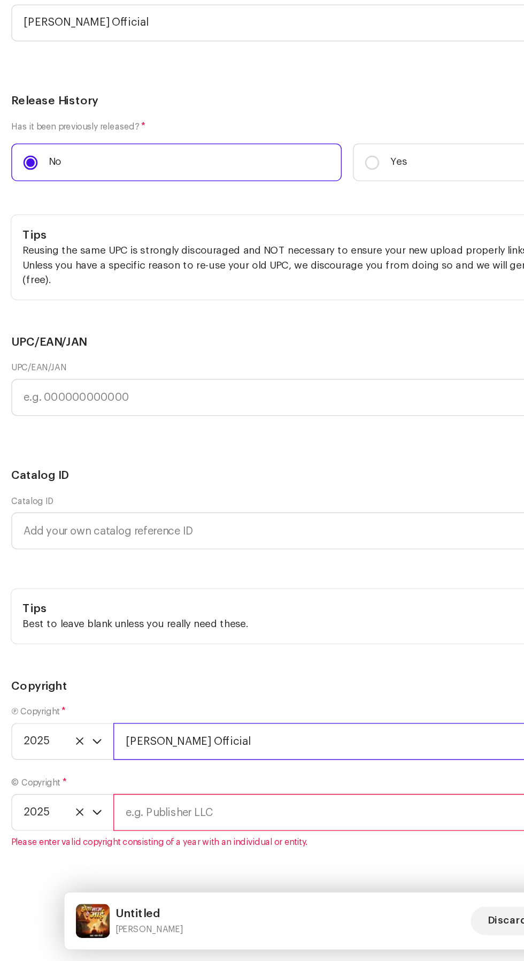
scroll to position [25, 0]
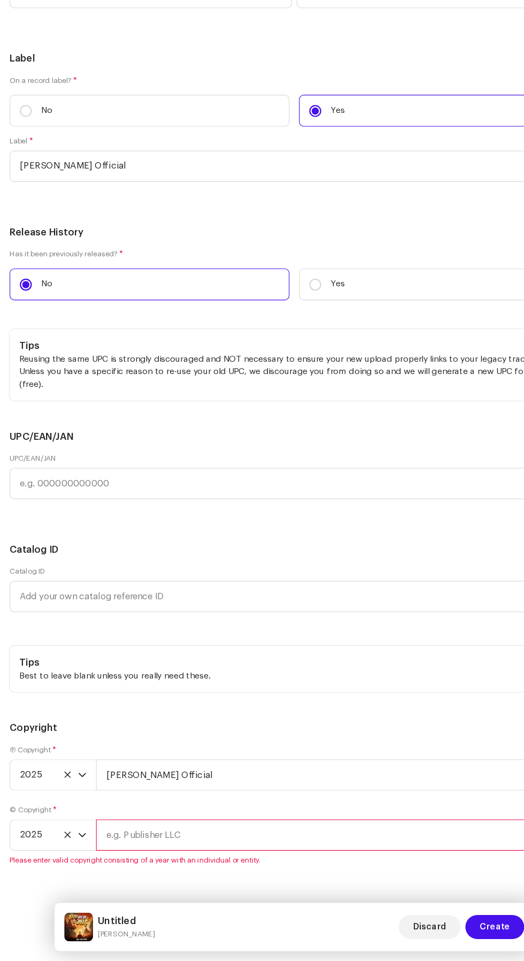
click at [227, 867] on span "Please enter valid copyright consisting of a year with an individual or entity." at bounding box center [262, 871] width 507 height 9
click at [185, 835] on input "text" at bounding box center [301, 849] width 430 height 28
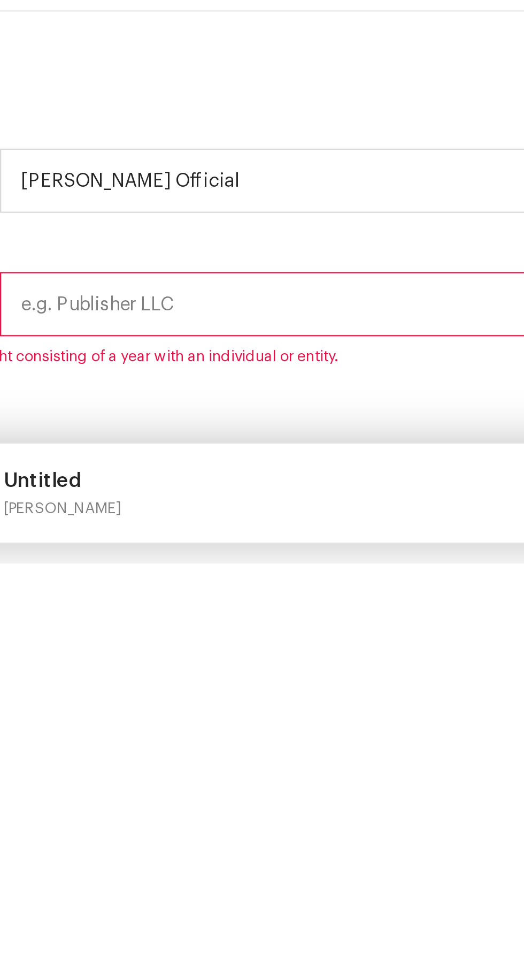
type input "[PERSON_NAME] Official"
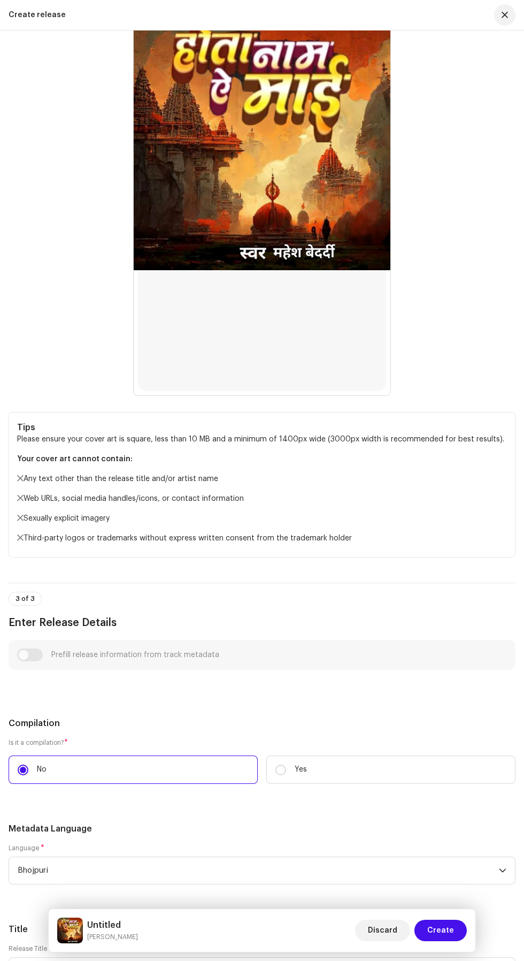
scroll to position [0, 0]
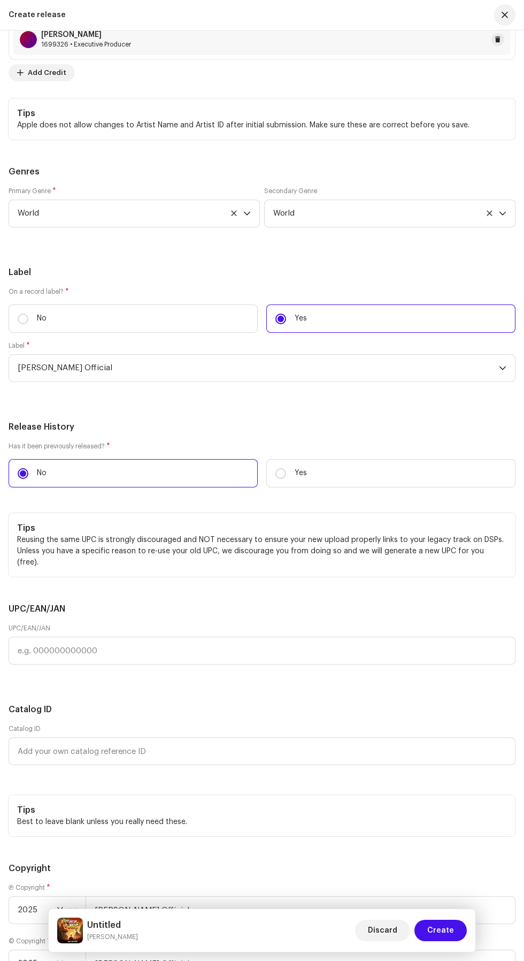
click at [447, 932] on span "Create" at bounding box center [440, 930] width 27 height 21
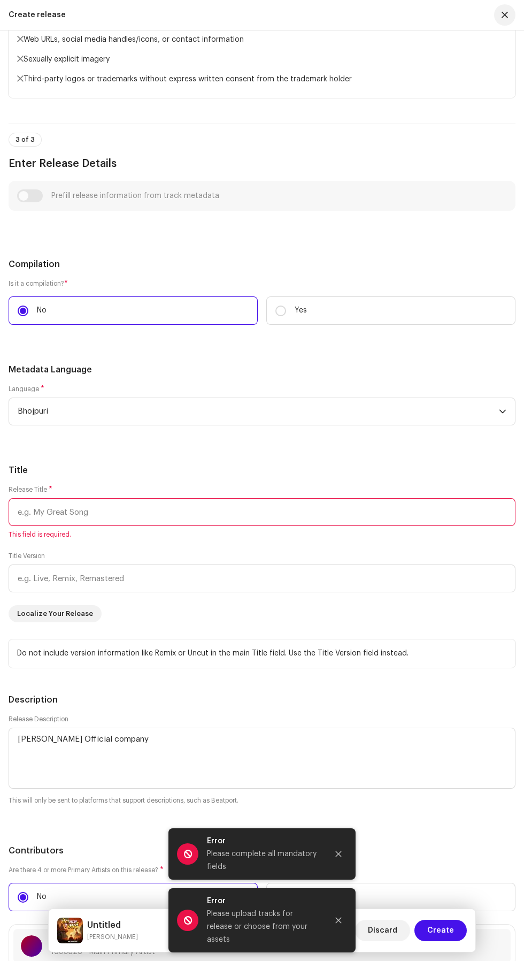
scroll to position [995, 0]
click at [220, 500] on input "text" at bounding box center [262, 514] width 507 height 28
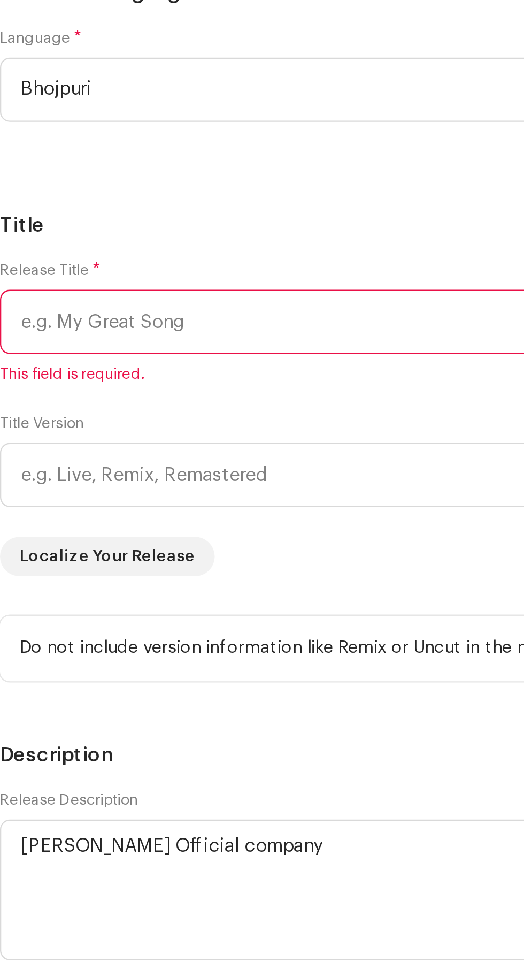
scroll to position [991, 0]
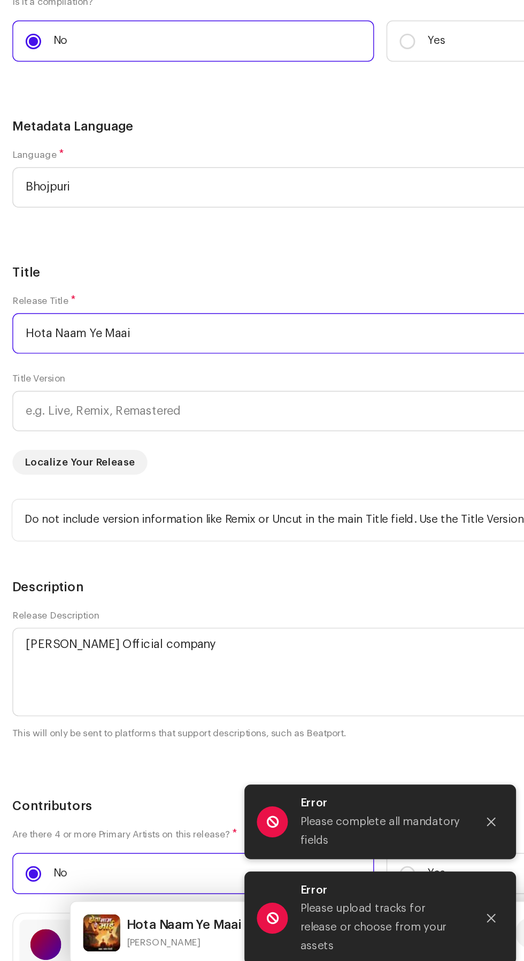
click at [88, 503] on input "Hota Naam Ye Maai" at bounding box center [262, 517] width 507 height 28
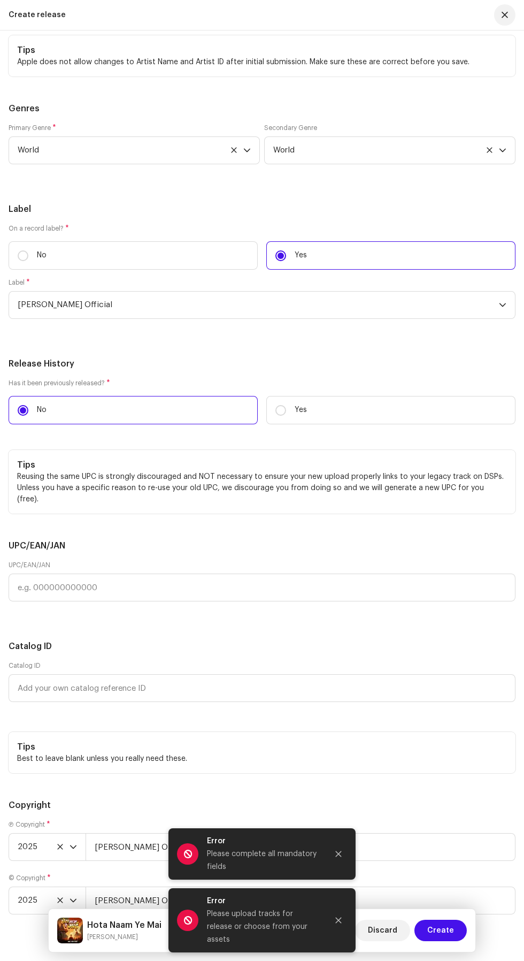
scroll to position [2162, 0]
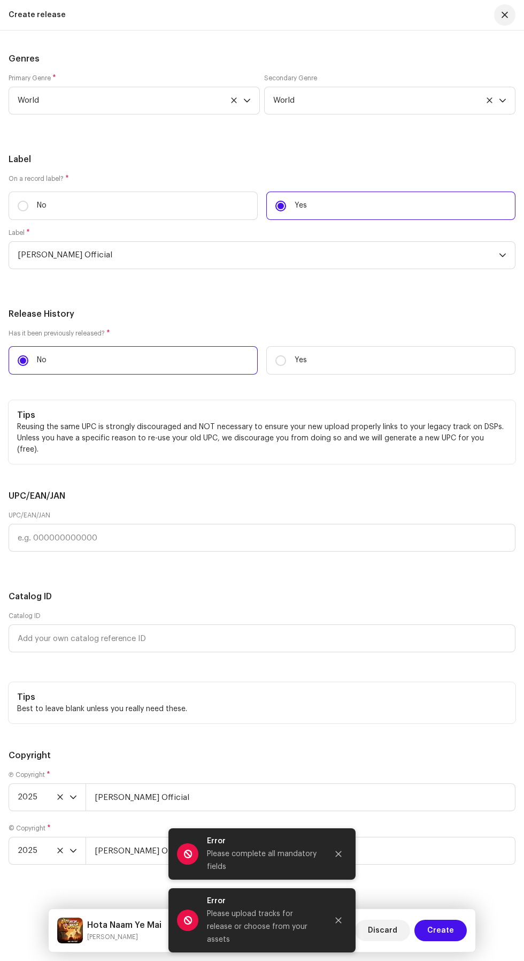
click at [448, 927] on span "Create" at bounding box center [440, 930] width 27 height 21
type input "Hota Naam Ye Mai"
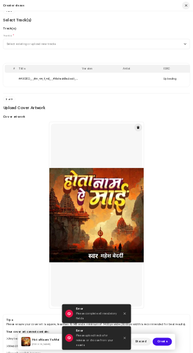
scroll to position [0, 0]
